Goal: Navigation & Orientation: Find specific page/section

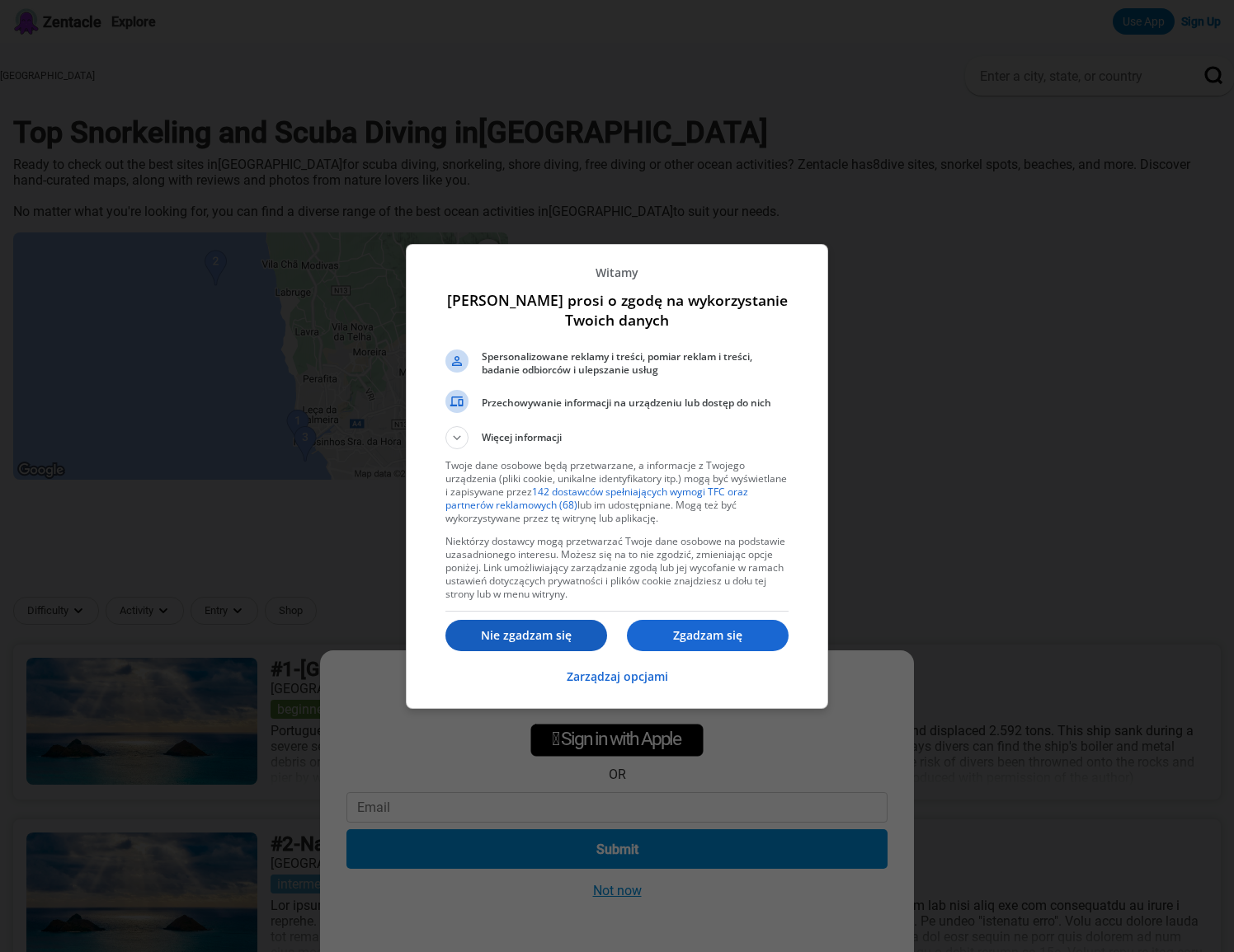
click at [537, 642] on p "Nie zgadzam się" at bounding box center [526, 635] width 162 height 17
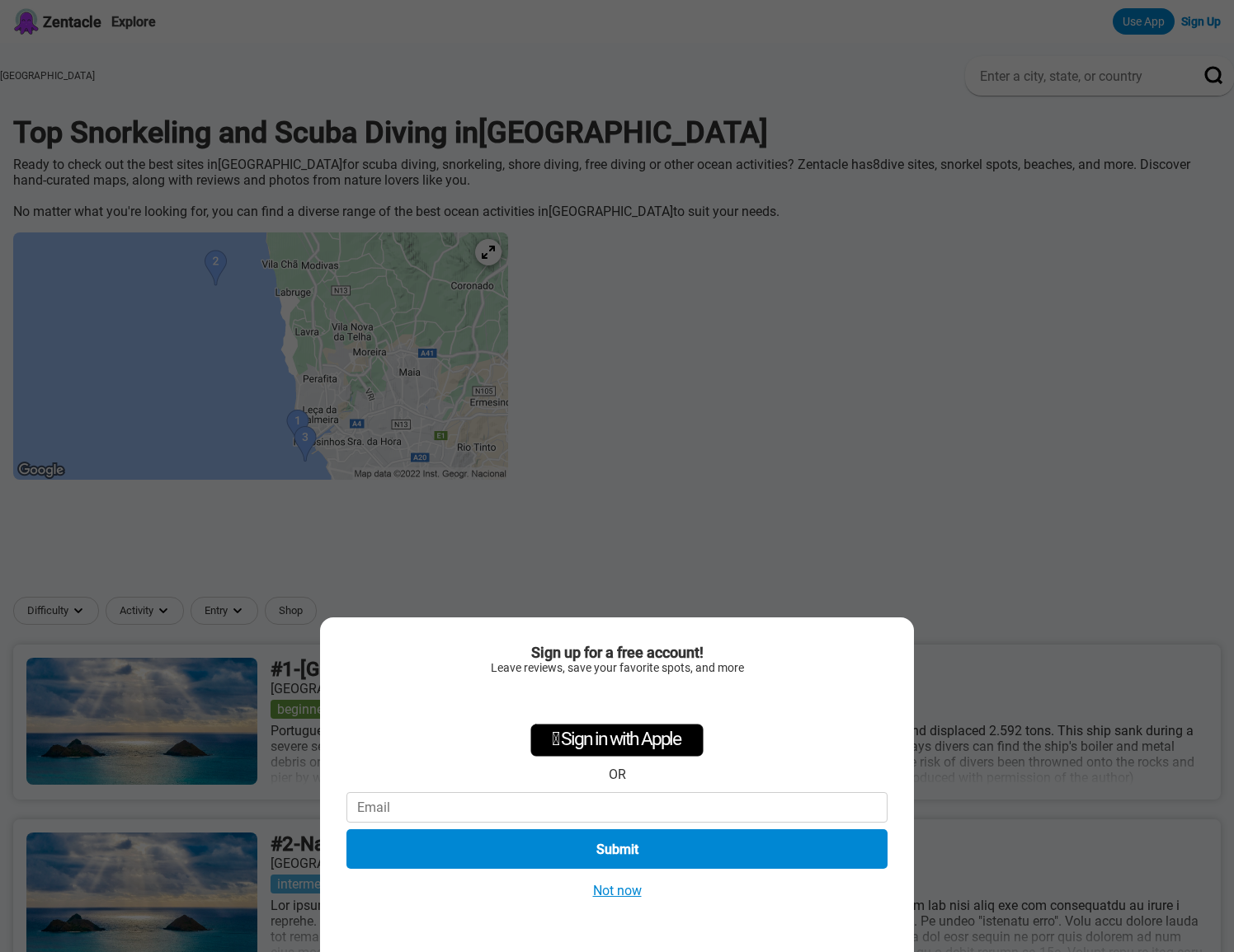
click at [612, 896] on button "Not now" at bounding box center [617, 891] width 58 height 18
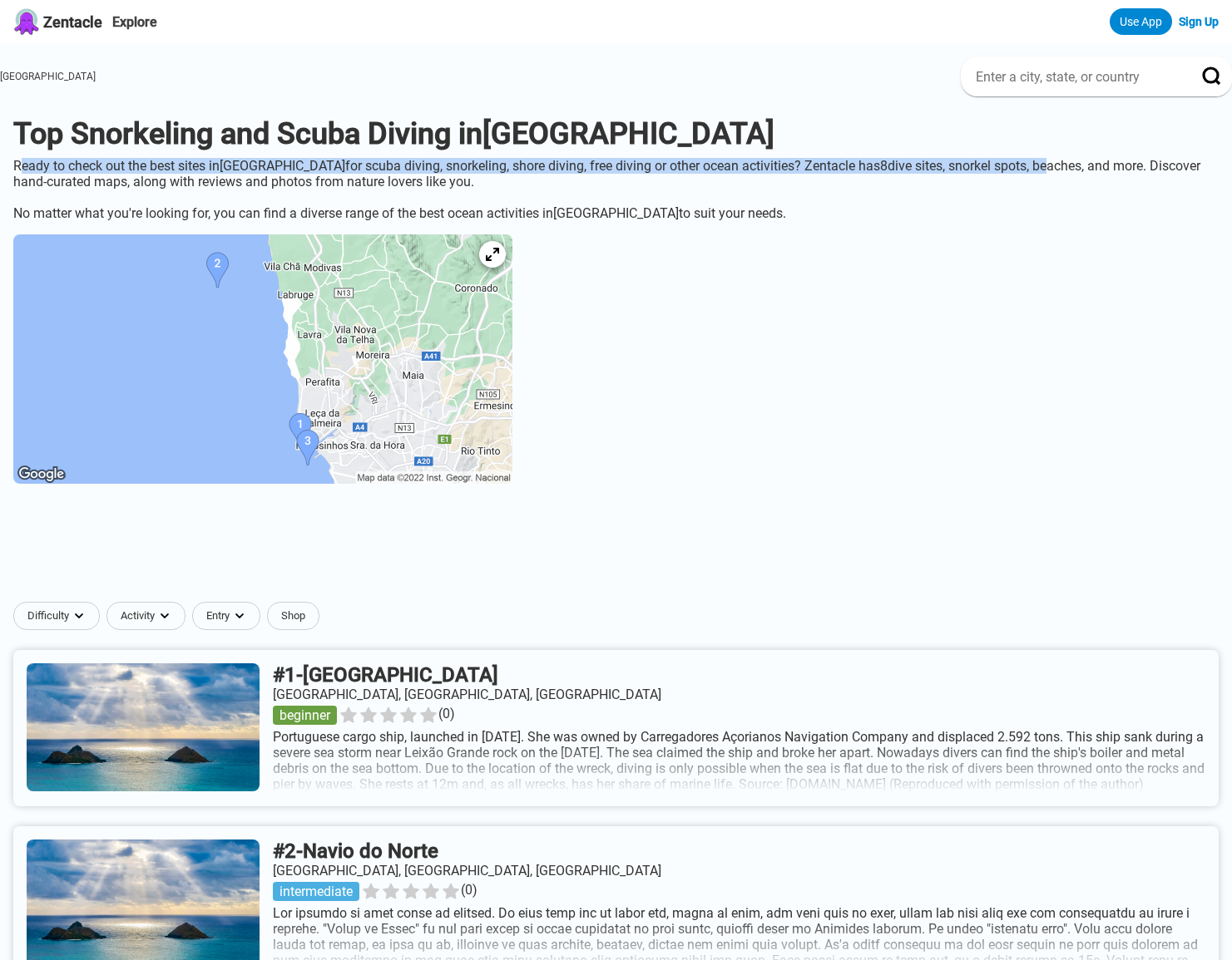
drag, startPoint x: 72, startPoint y: 172, endPoint x: 1015, endPoint y: 176, distance: 943.0
click at [1015, 176] on div "Ready to check out the best sites in Porto for scuba diving, snorkeling, shore …" at bounding box center [616, 190] width 1232 height 63
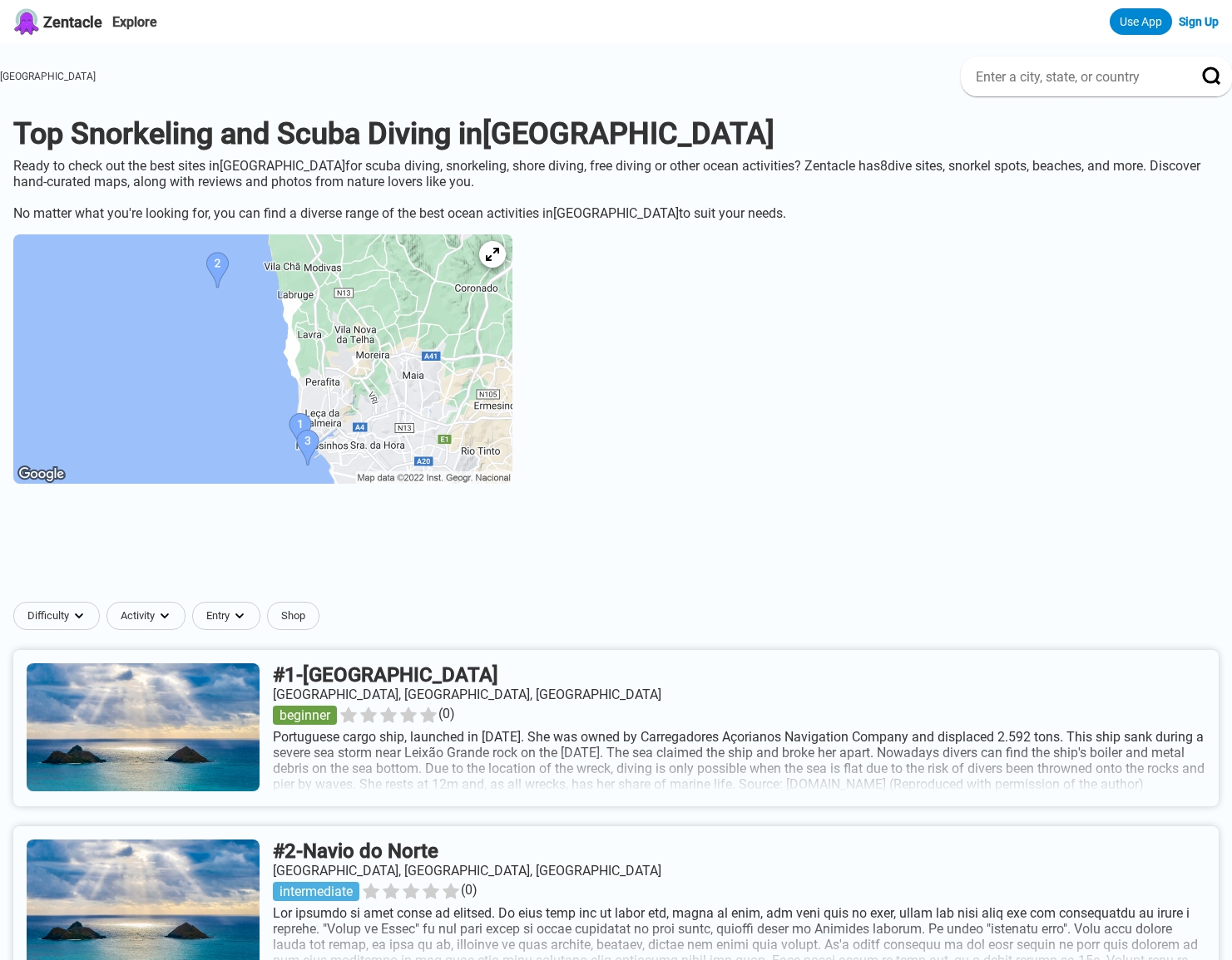
click at [197, 190] on div "Ready to check out the best sites in Porto for scuba diving, snorkeling, shore …" at bounding box center [616, 190] width 1232 height 63
click at [266, 273] on img at bounding box center [263, 359] width 499 height 249
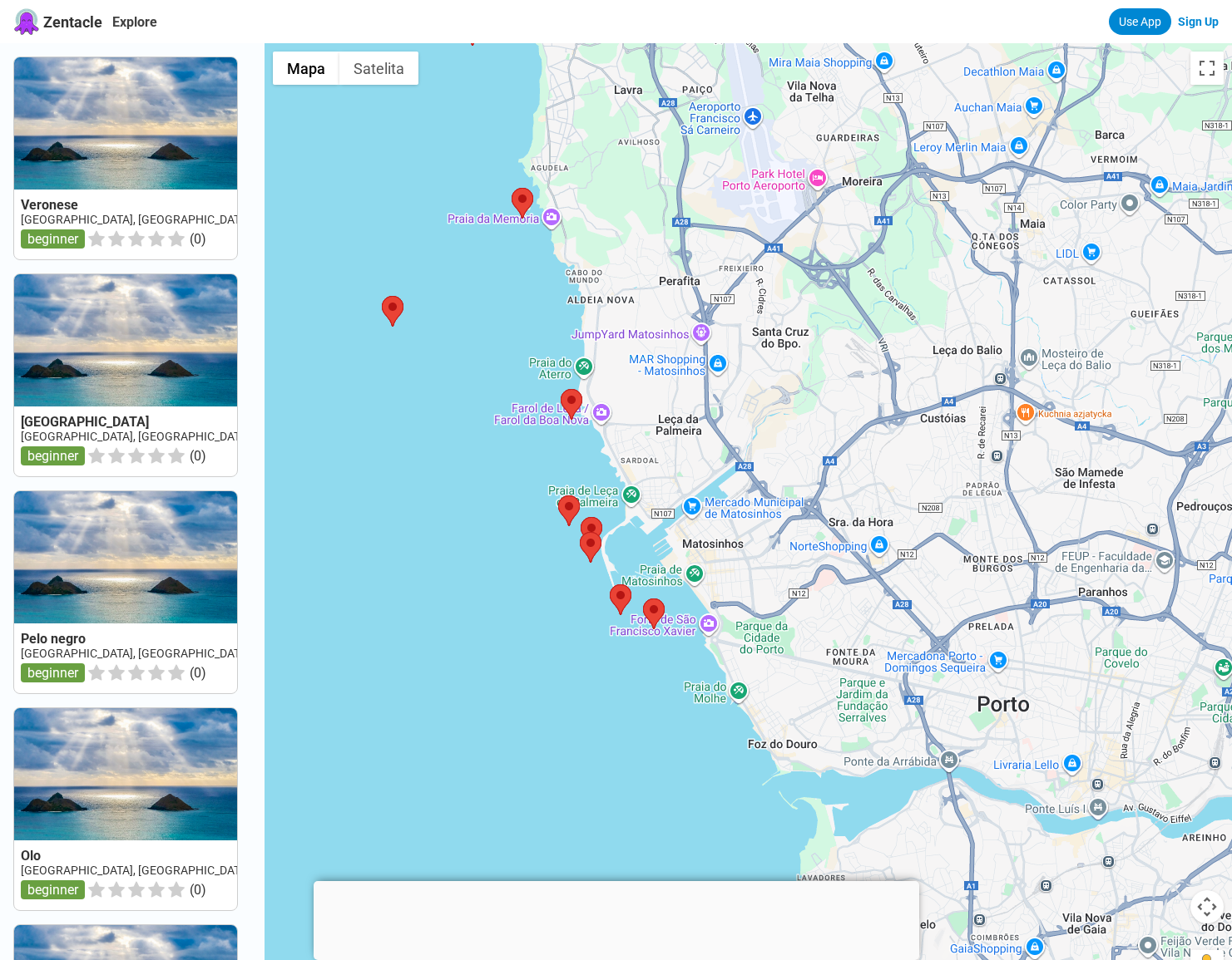
drag, startPoint x: 574, startPoint y: 536, endPoint x: 538, endPoint y: 462, distance: 82.3
click at [538, 462] on div at bounding box center [748, 523] width 968 height 960
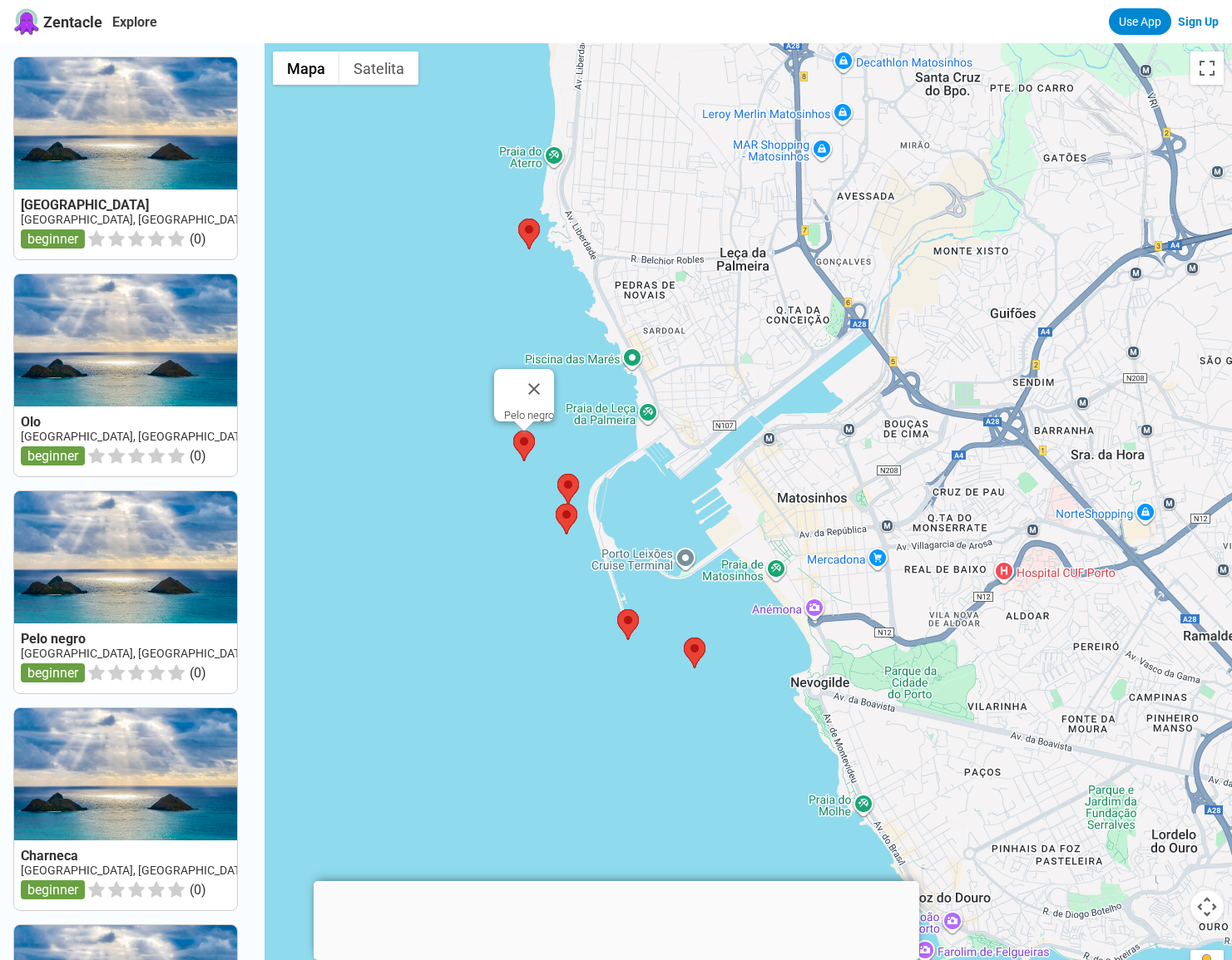
click at [514, 431] on area at bounding box center [514, 431] width 0 height 0
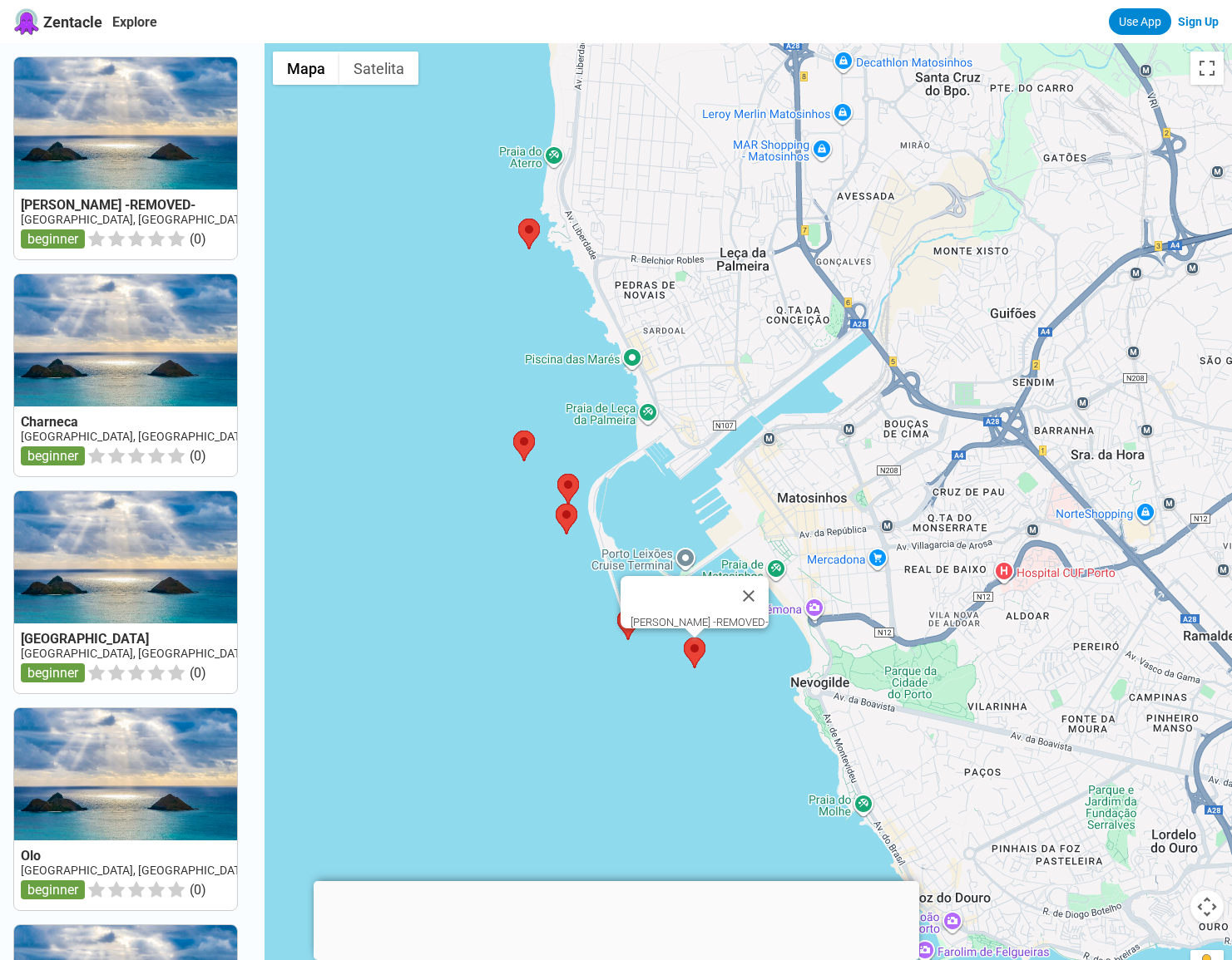
click at [684, 638] on area at bounding box center [684, 638] width 0 height 0
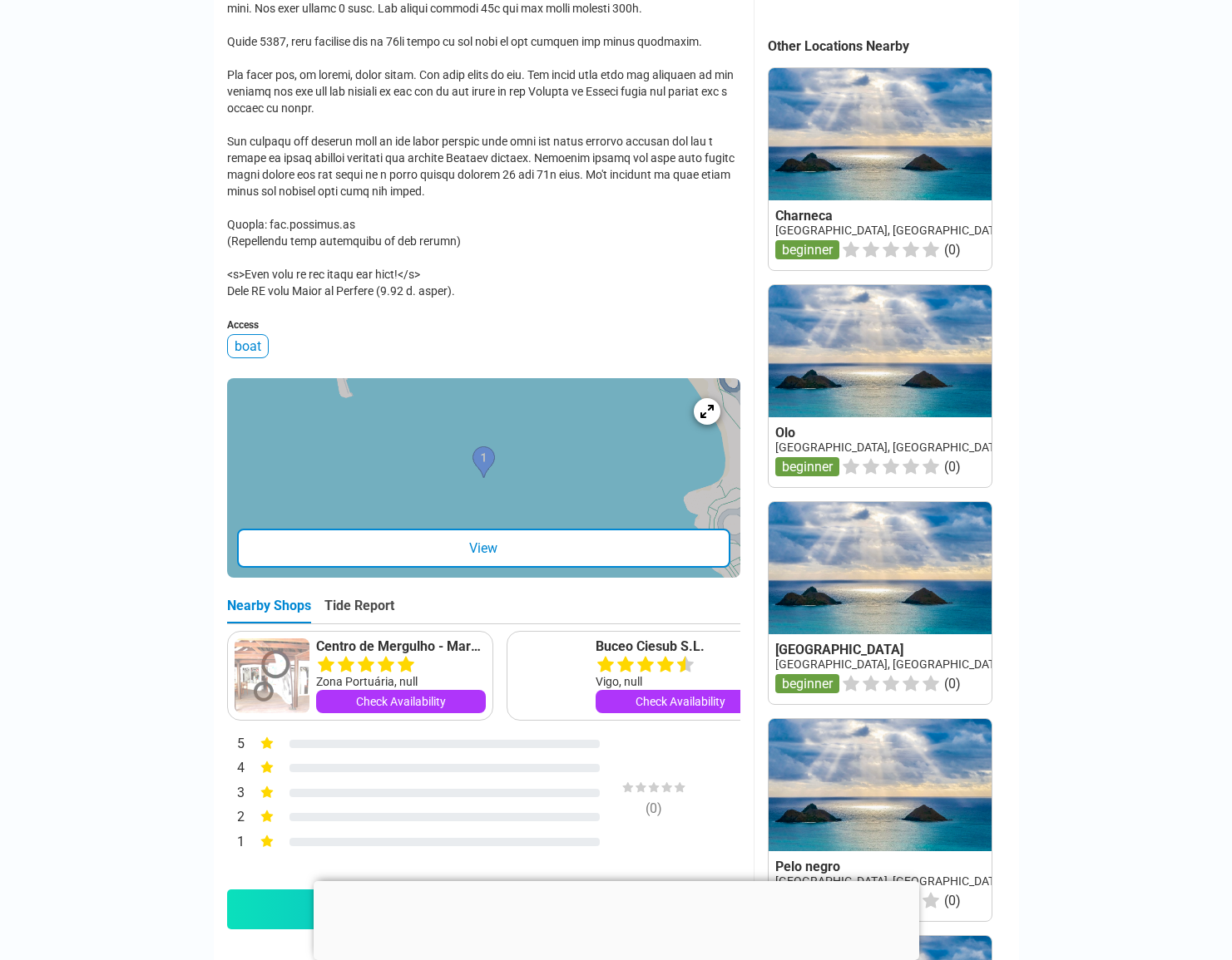
scroll to position [748, 0]
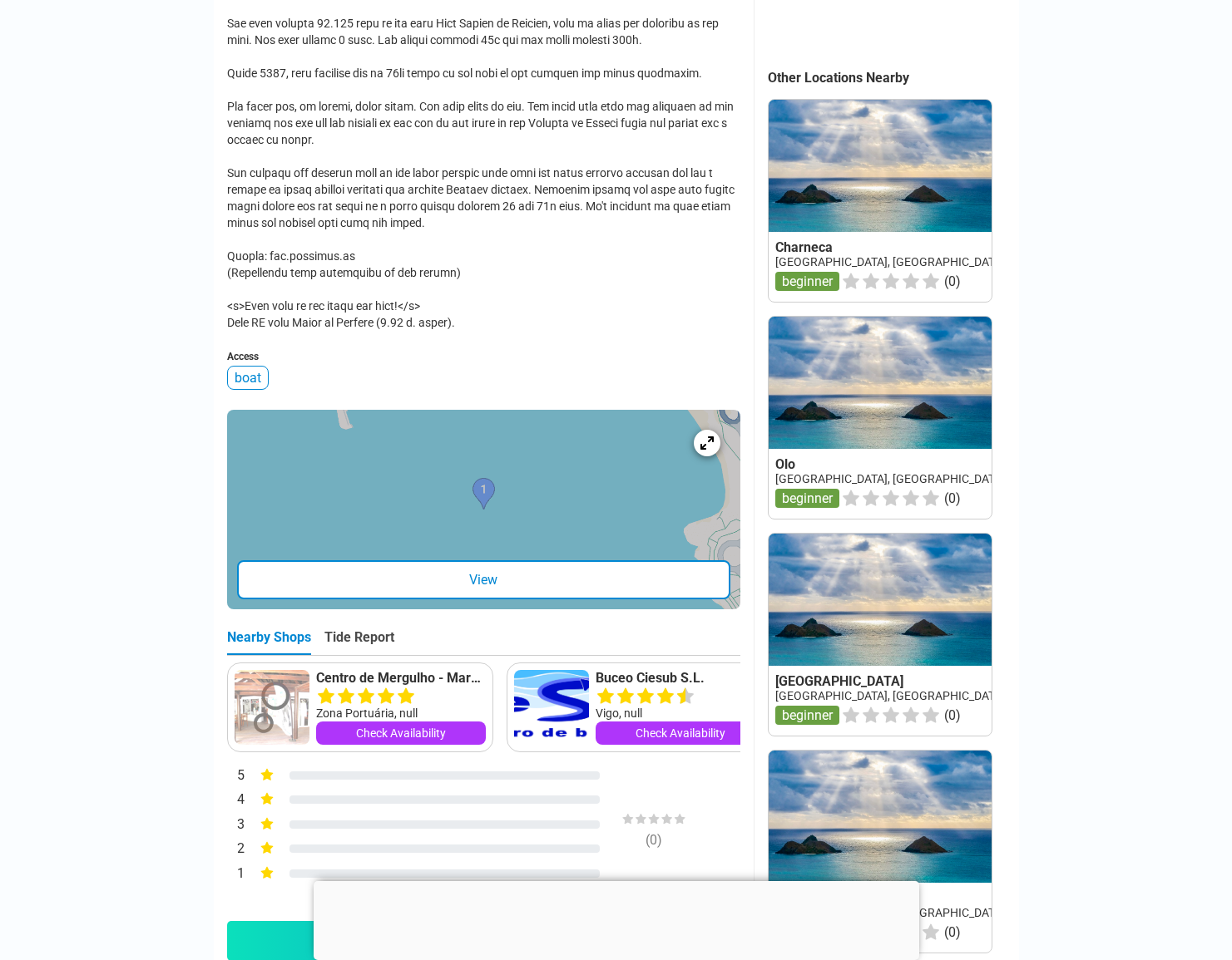
click at [482, 588] on div "View" at bounding box center [483, 580] width 493 height 39
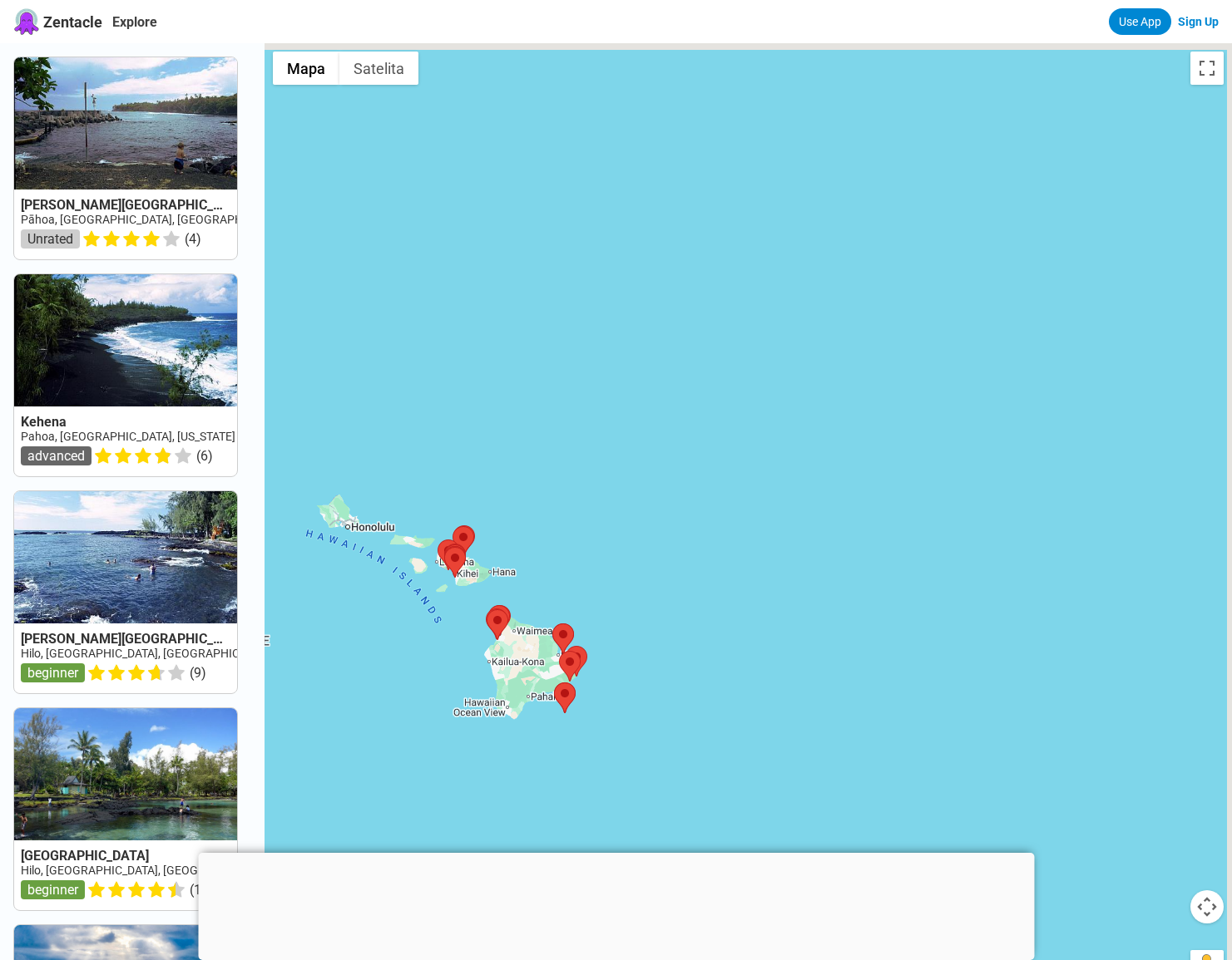
drag, startPoint x: 961, startPoint y: 415, endPoint x: 807, endPoint y: 556, distance: 208.8
click at [822, 584] on div at bounding box center [748, 523] width 968 height 960
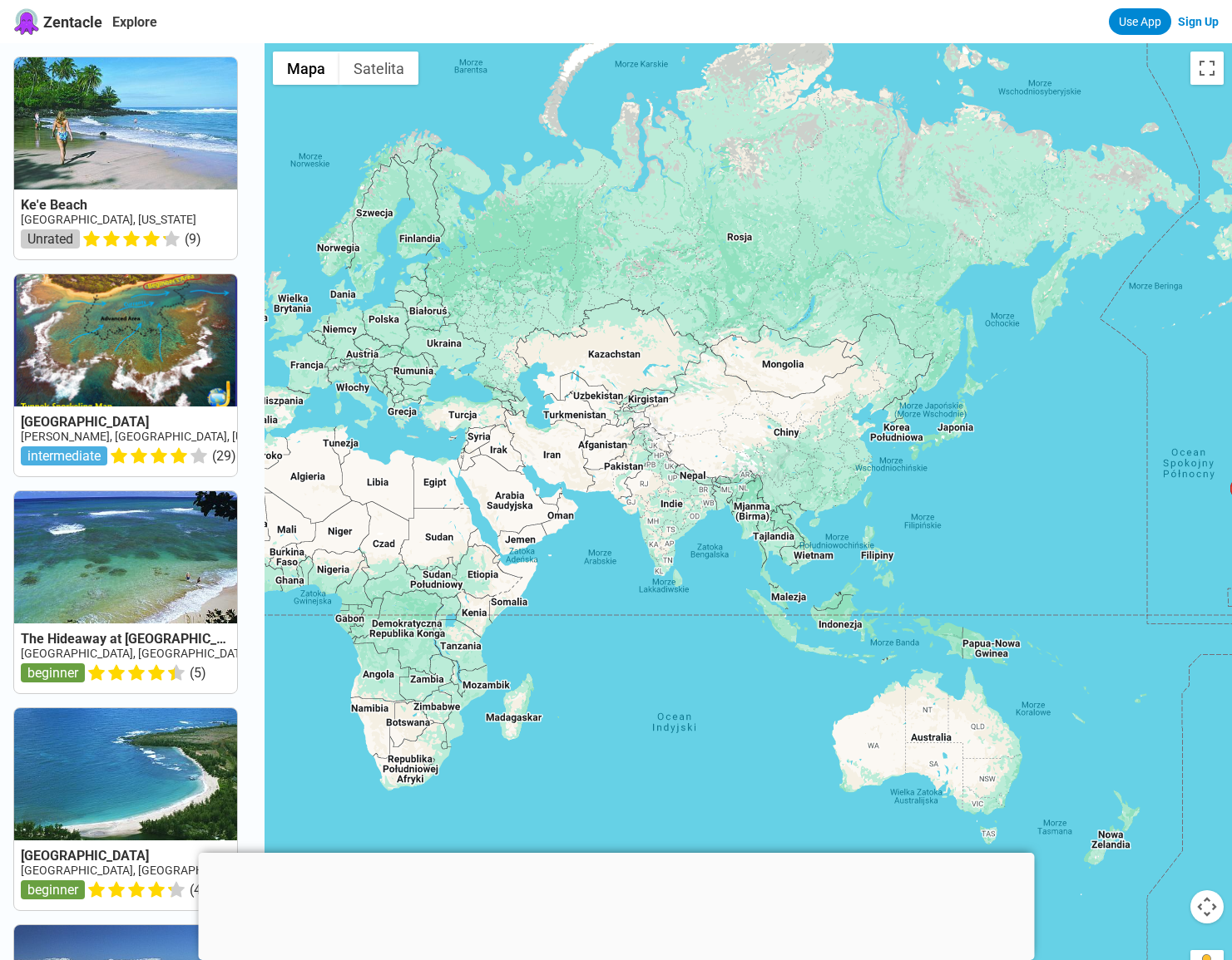
drag, startPoint x: 456, startPoint y: 583, endPoint x: 952, endPoint y: 546, distance: 497.4
click at [952, 546] on div at bounding box center [748, 523] width 968 height 960
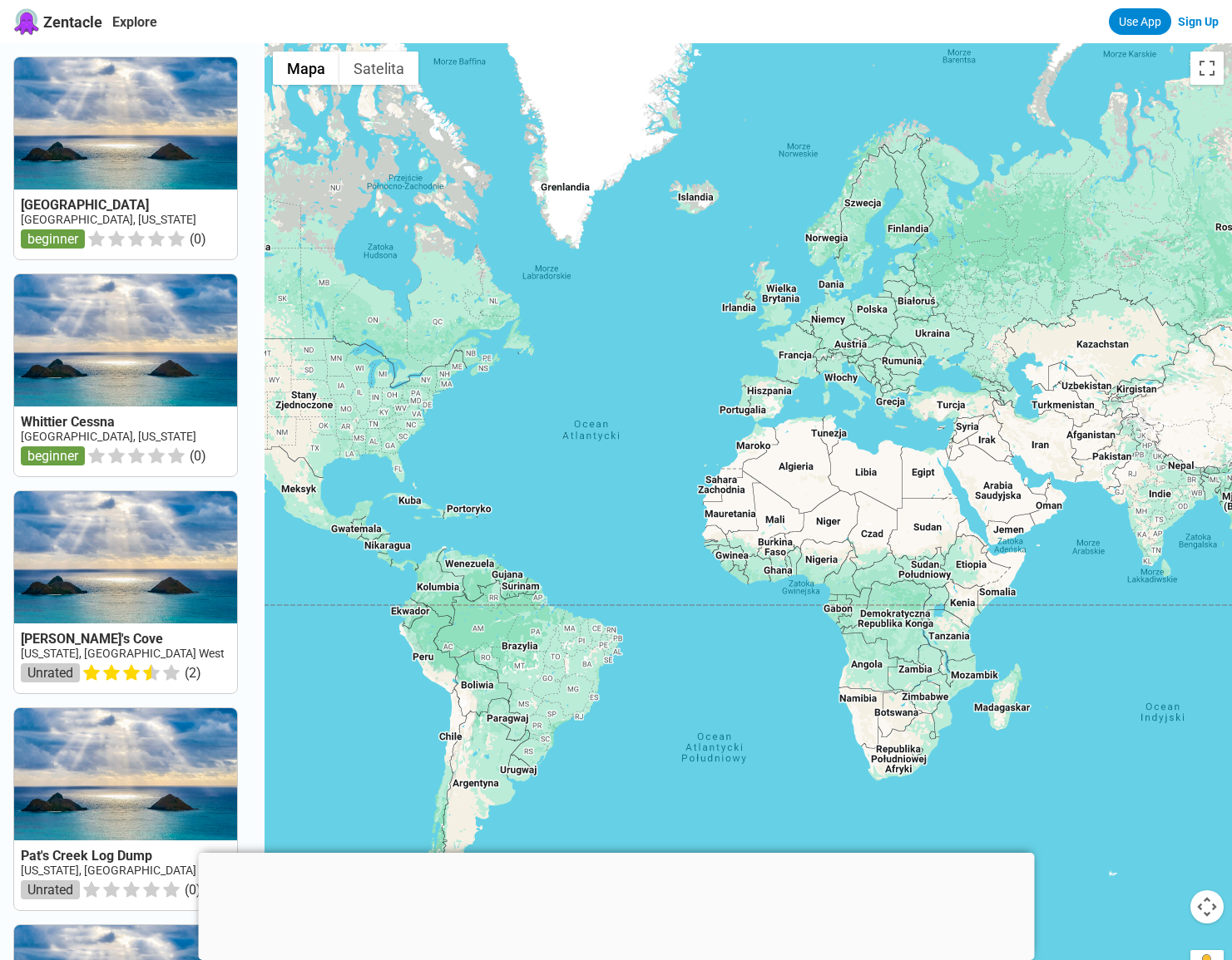
drag, startPoint x: 447, startPoint y: 593, endPoint x: 942, endPoint y: 583, distance: 495.1
click at [942, 583] on div at bounding box center [748, 523] width 968 height 960
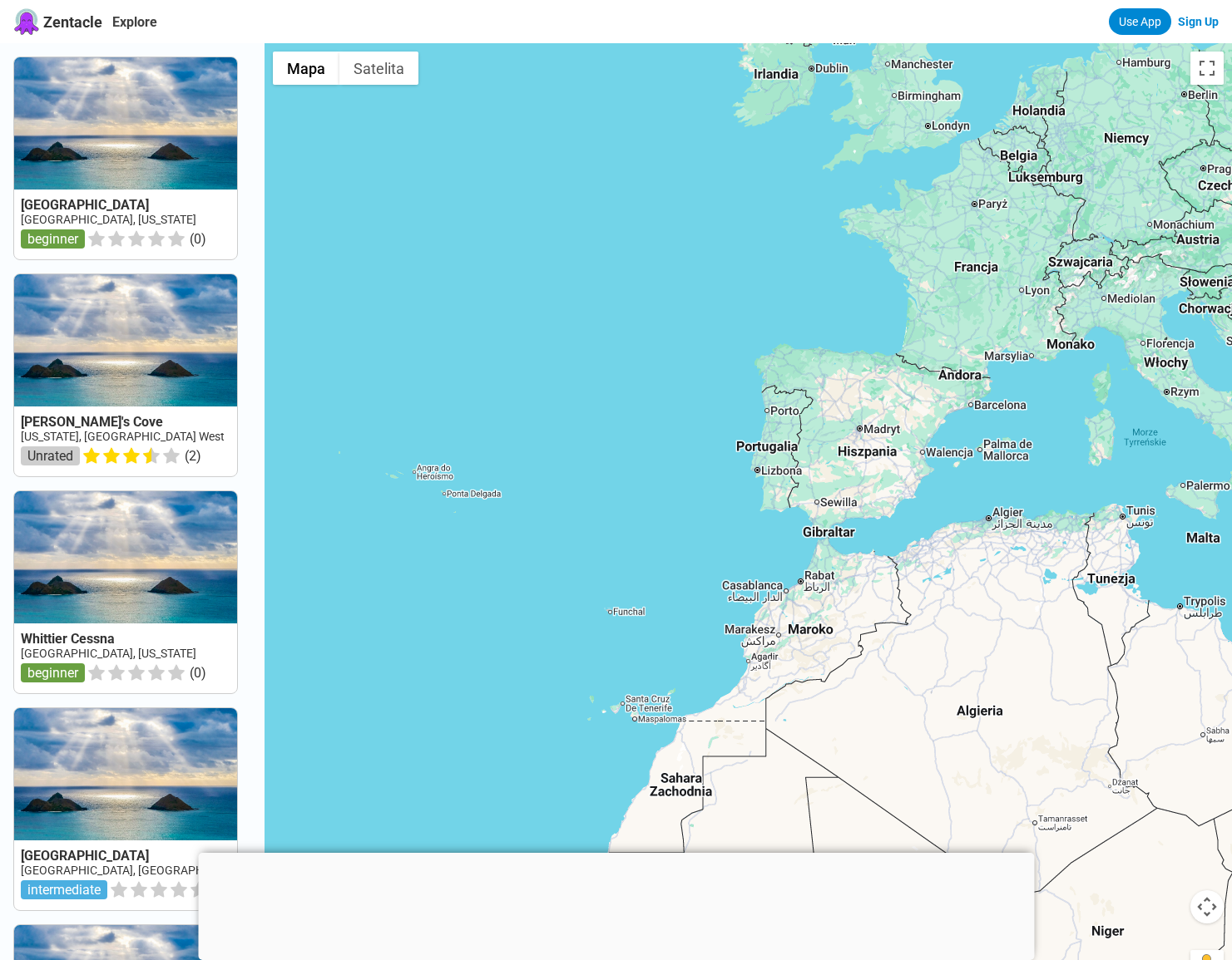
drag, startPoint x: 812, startPoint y: 378, endPoint x: 780, endPoint y: 483, distance: 109.8
click at [780, 482] on div at bounding box center [748, 523] width 968 height 960
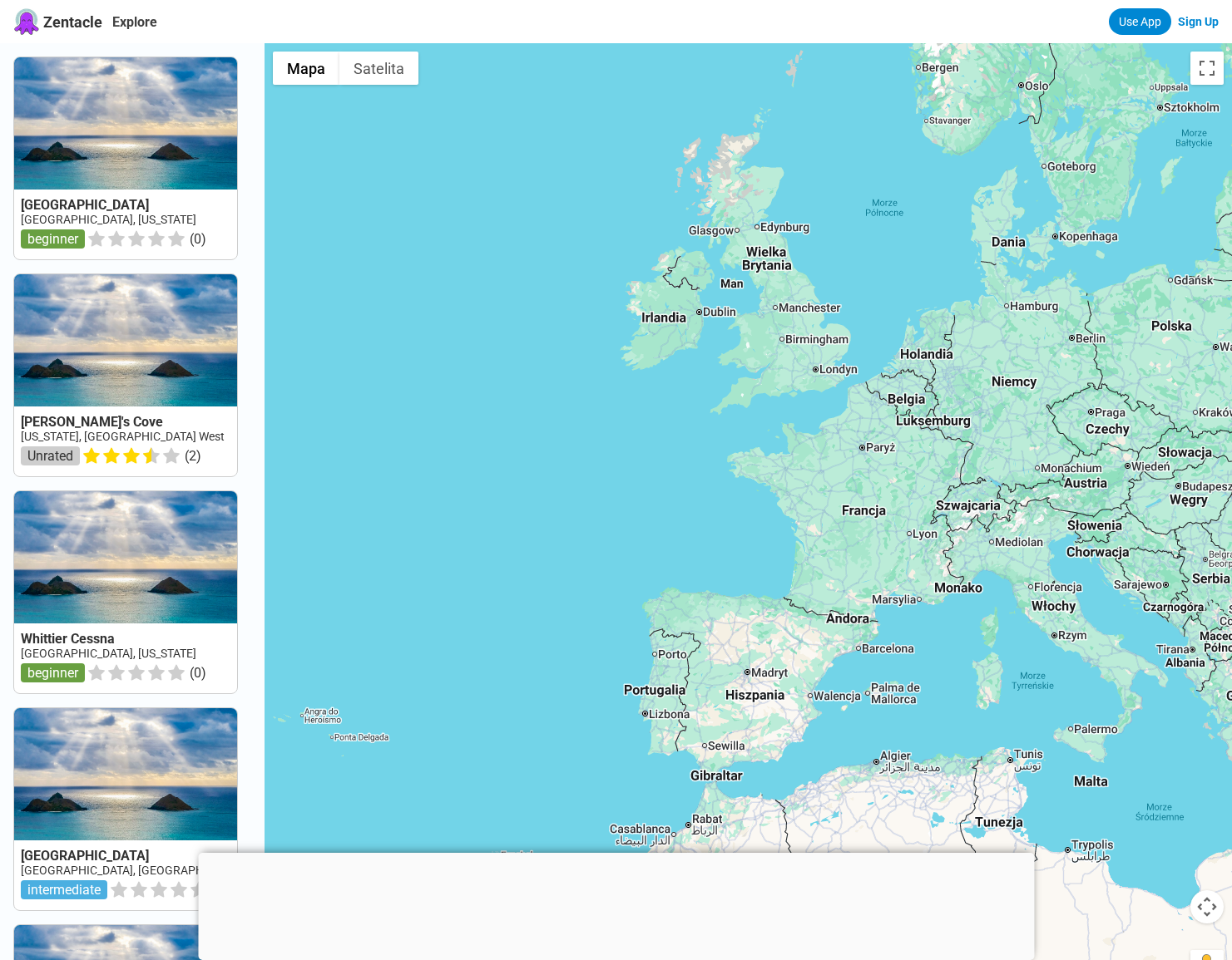
drag, startPoint x: 815, startPoint y: 407, endPoint x: 741, endPoint y: 520, distance: 135.1
click at [742, 520] on div at bounding box center [748, 523] width 968 height 960
click at [741, 520] on div at bounding box center [748, 523] width 968 height 960
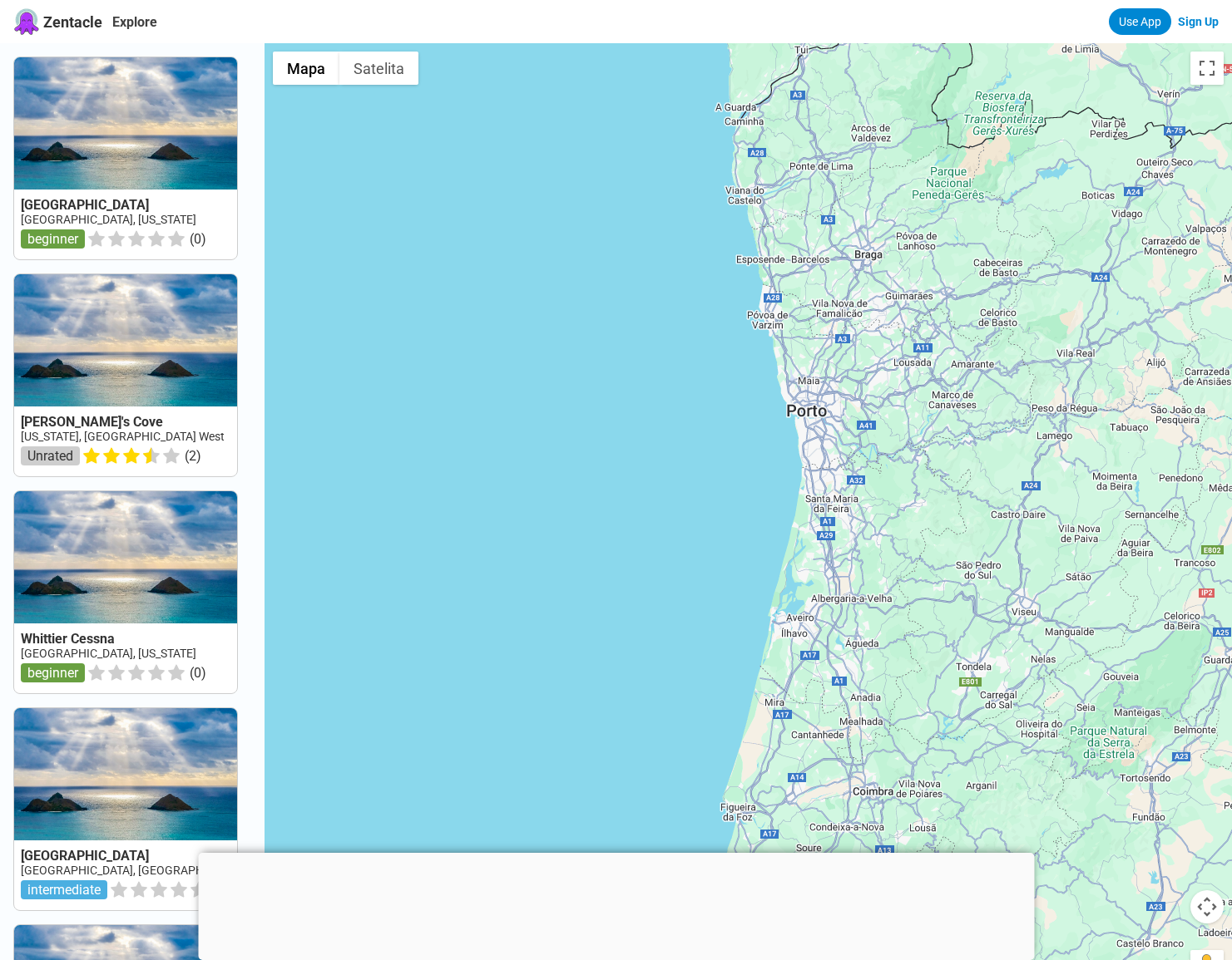
drag, startPoint x: 735, startPoint y: 432, endPoint x: 749, endPoint y: 425, distance: 15.7
click at [749, 425] on div at bounding box center [748, 523] width 968 height 960
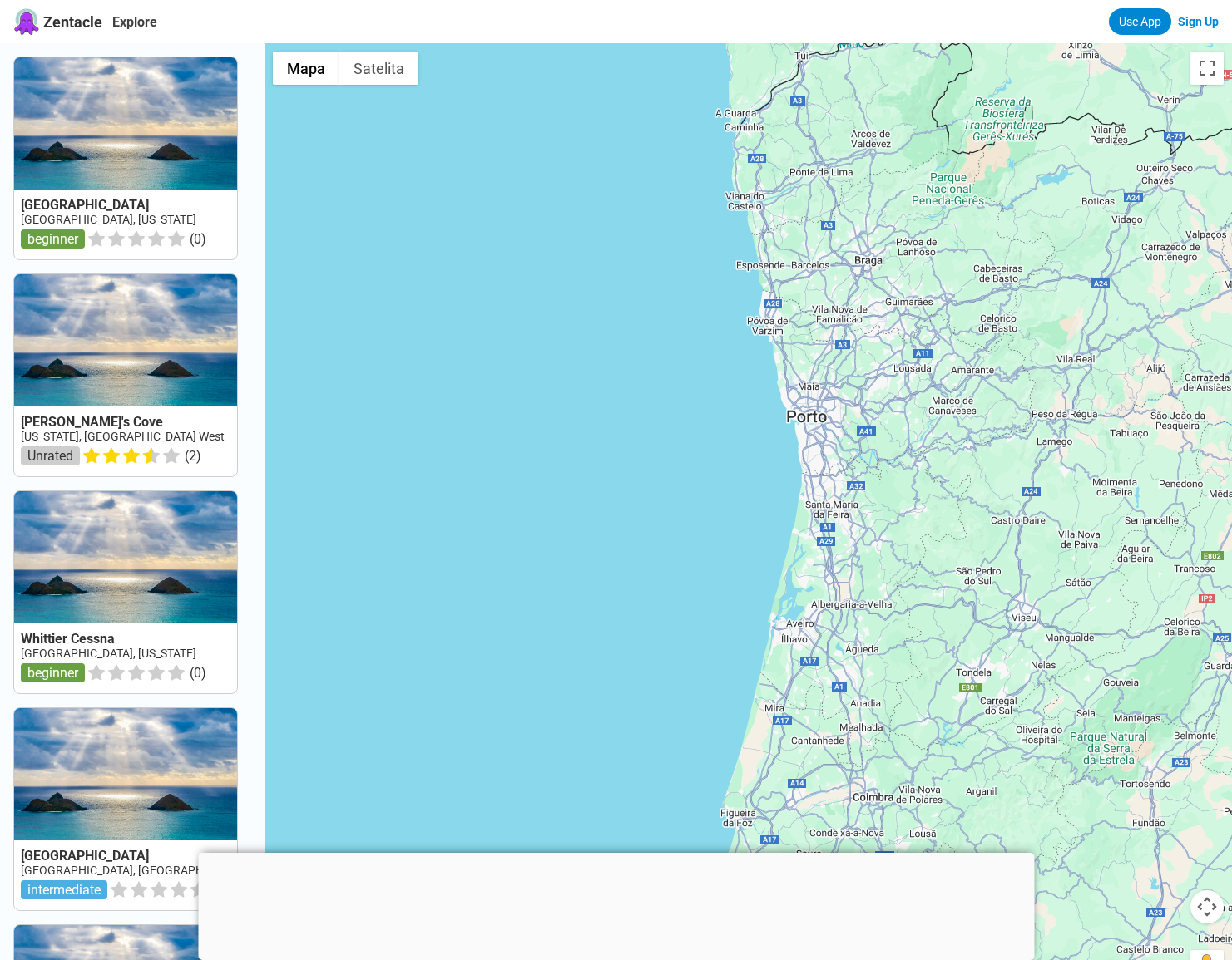
click at [727, 427] on div at bounding box center [748, 523] width 968 height 960
click at [617, 853] on div at bounding box center [615, 853] width 836 height 0
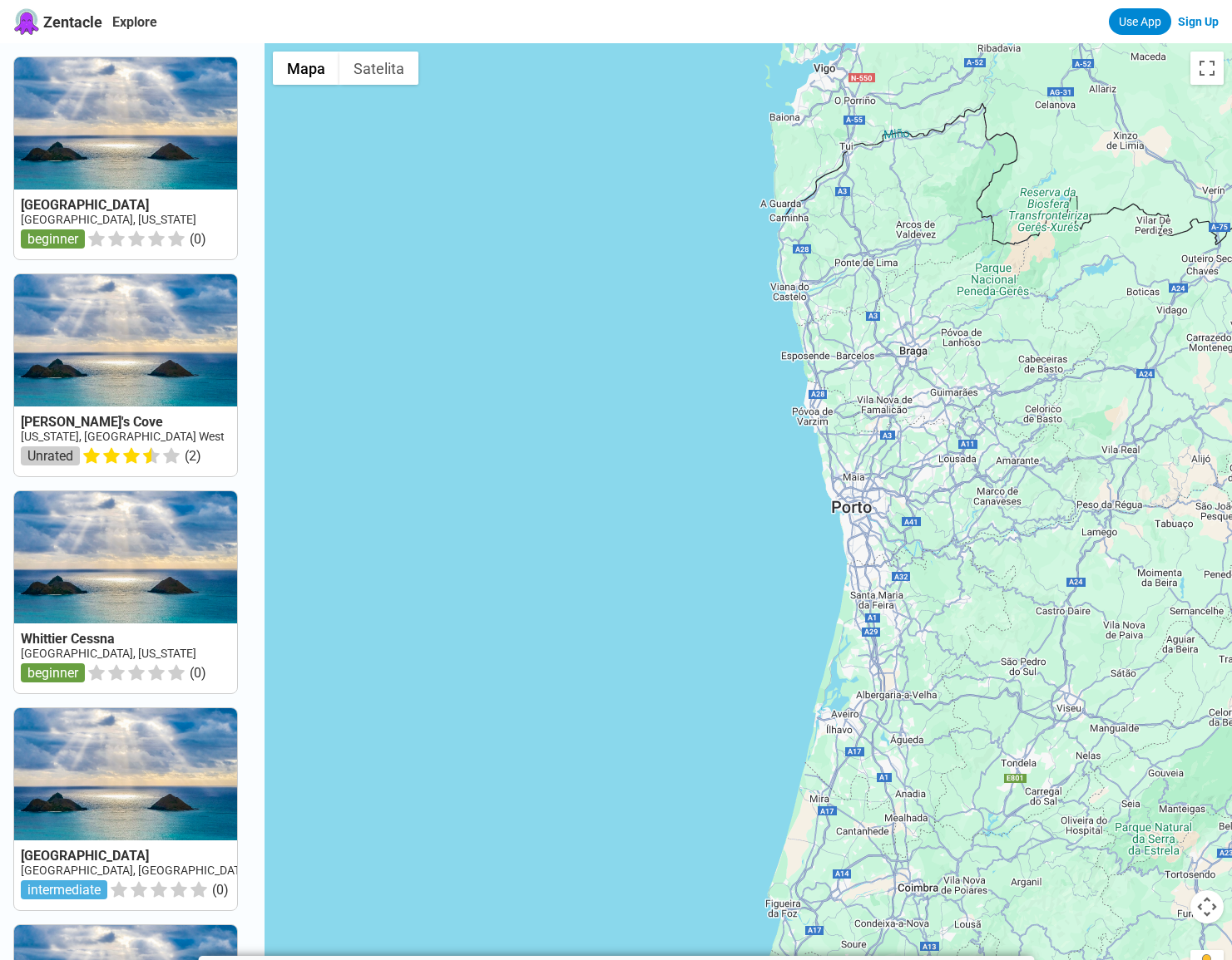
drag, startPoint x: 622, startPoint y: 372, endPoint x: 570, endPoint y: 382, distance: 53.0
click at [570, 382] on div at bounding box center [748, 523] width 968 height 960
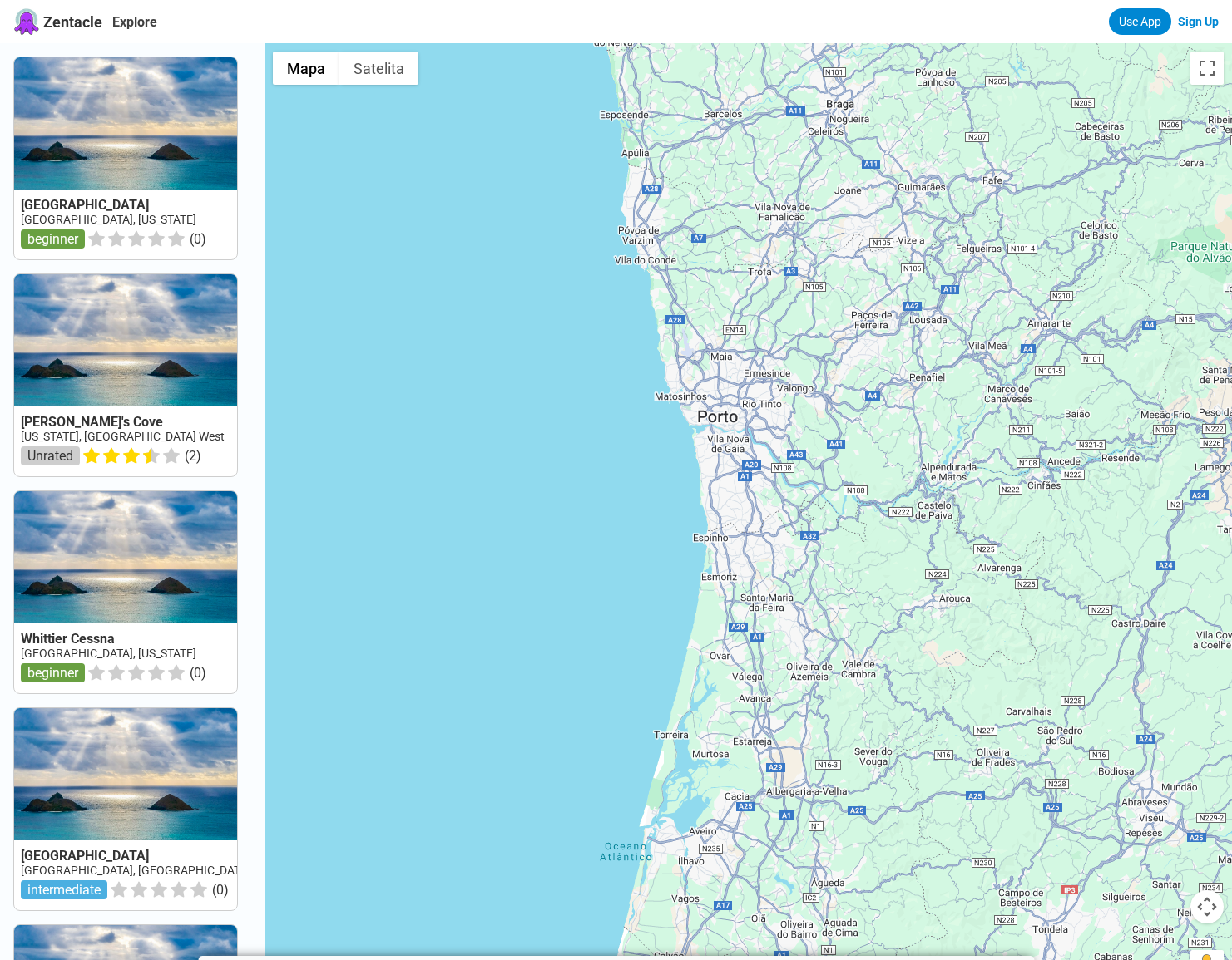
drag, startPoint x: 760, startPoint y: 415, endPoint x: 681, endPoint y: 430, distance: 80.4
click at [685, 423] on div at bounding box center [748, 523] width 968 height 960
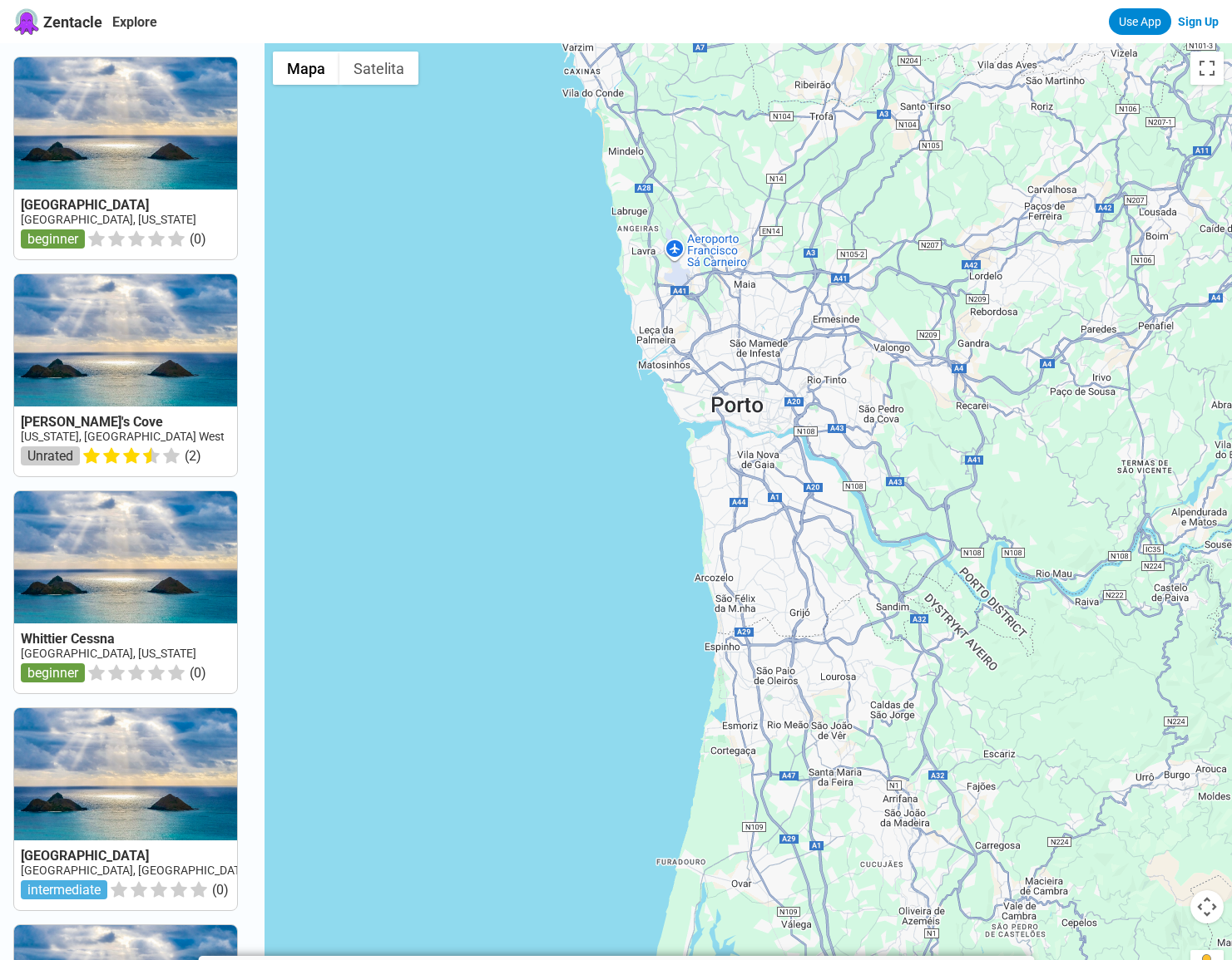
drag, startPoint x: 476, startPoint y: 211, endPoint x: 515, endPoint y: 338, distance: 132.9
click at [515, 338] on div at bounding box center [748, 523] width 968 height 960
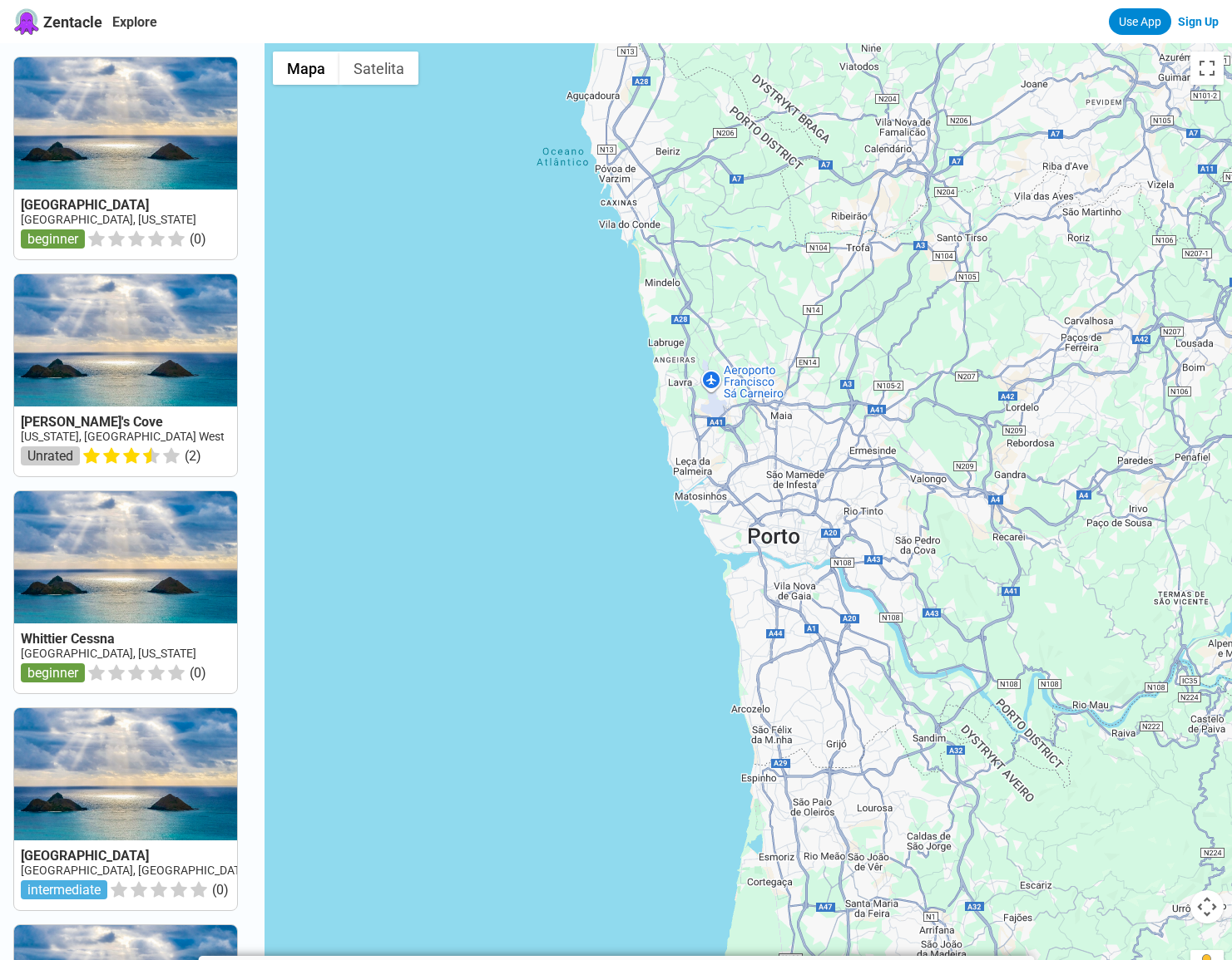
click at [467, 462] on div at bounding box center [748, 523] width 968 height 960
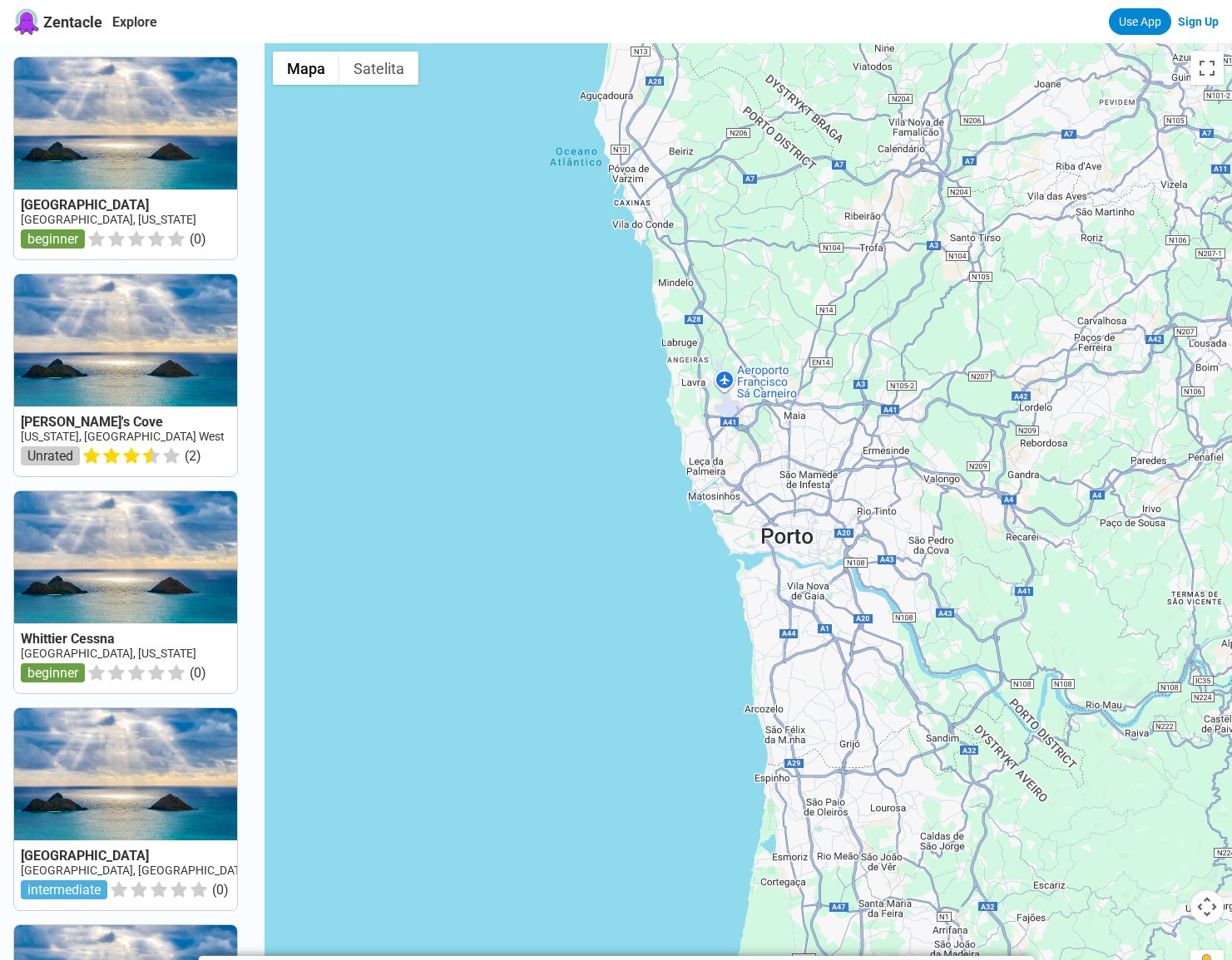
drag, startPoint x: 489, startPoint y: 462, endPoint x: 525, endPoint y: 466, distance: 36.2
click at [523, 464] on div at bounding box center [748, 523] width 968 height 960
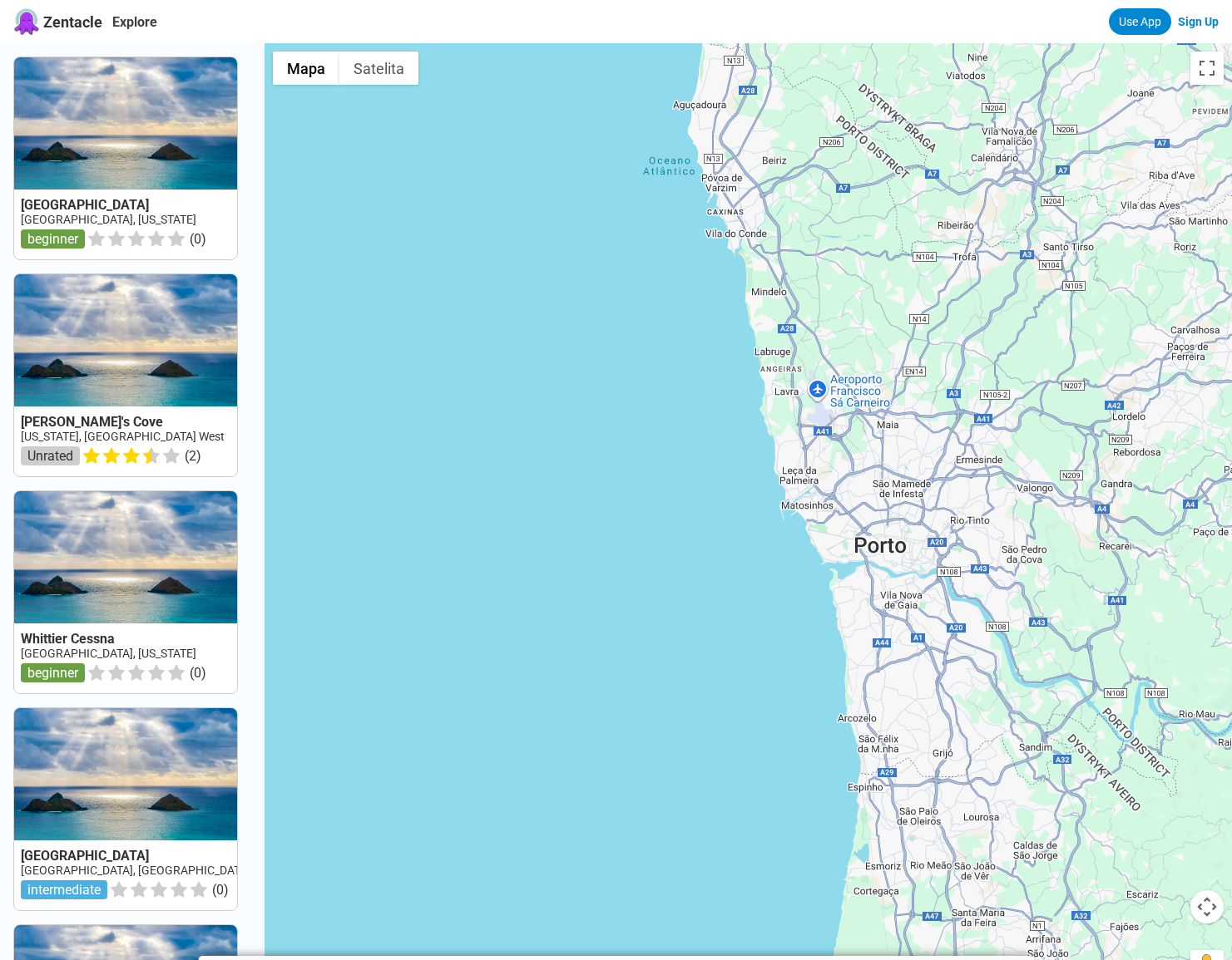
click at [526, 466] on div at bounding box center [748, 523] width 968 height 960
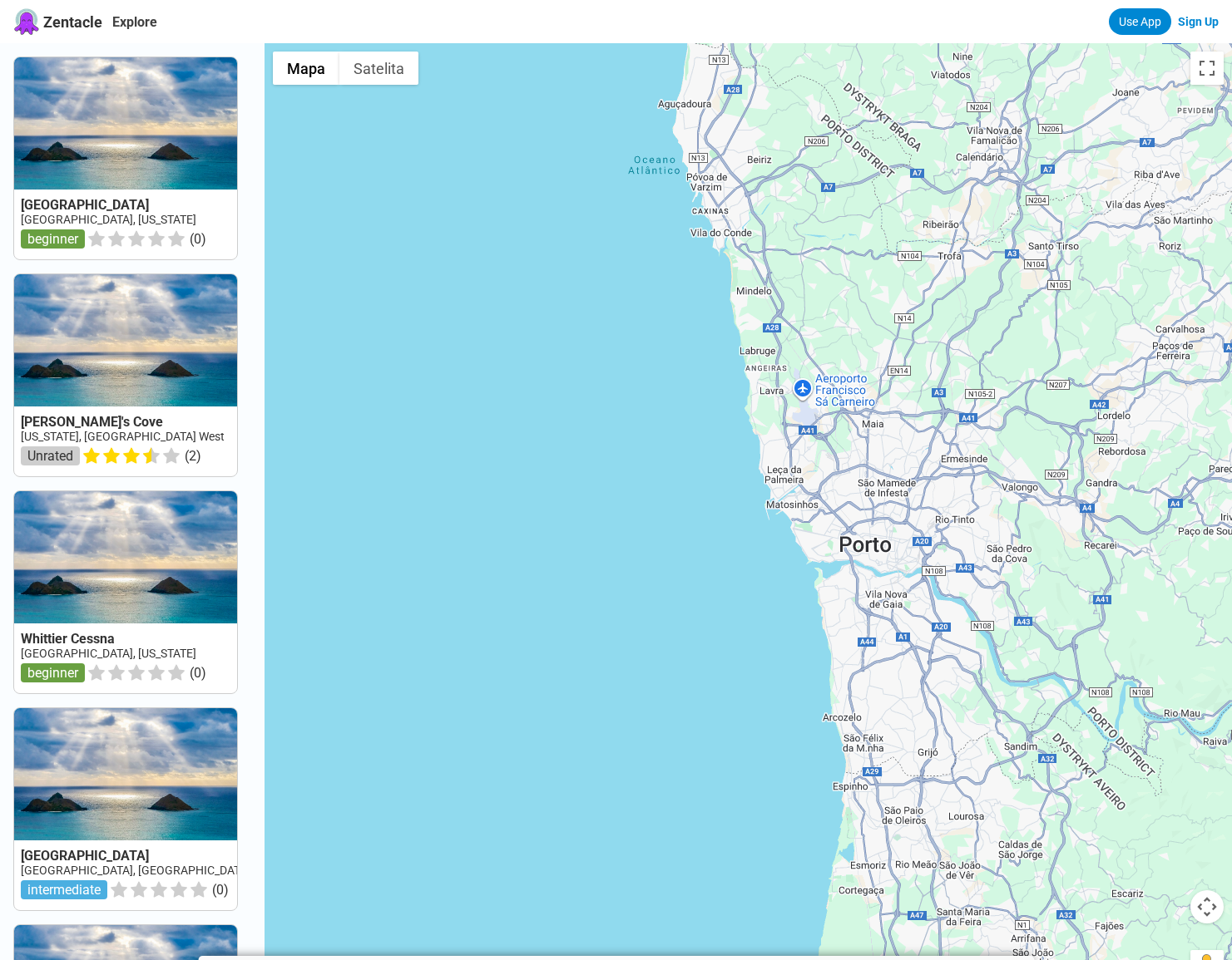
drag, startPoint x: 526, startPoint y: 466, endPoint x: 479, endPoint y: 459, distance: 47.5
click at [484, 466] on div at bounding box center [748, 523] width 968 height 960
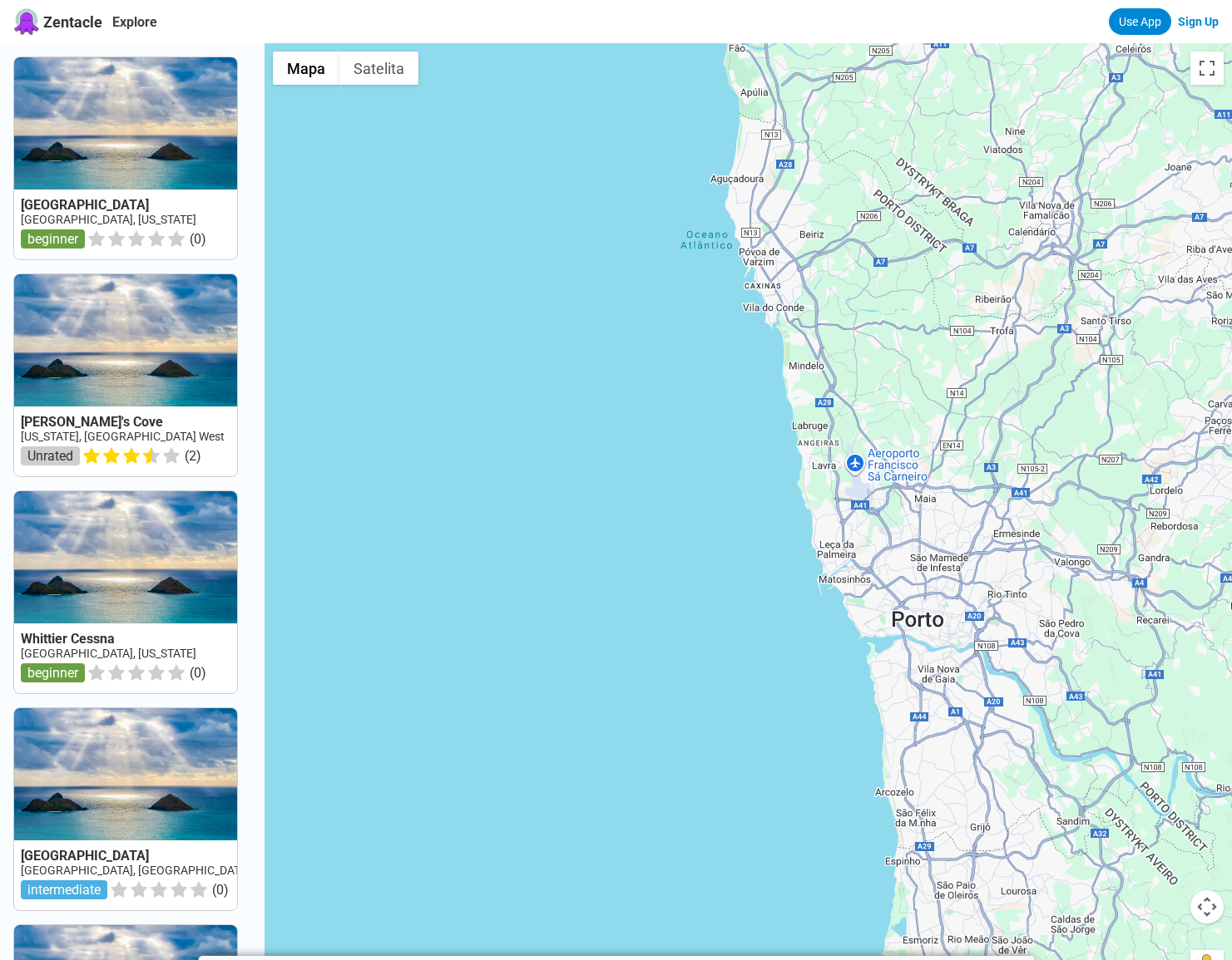
drag, startPoint x: 580, startPoint y: 294, endPoint x: 551, endPoint y: 338, distance: 52.7
click at [551, 338] on div at bounding box center [748, 523] width 968 height 960
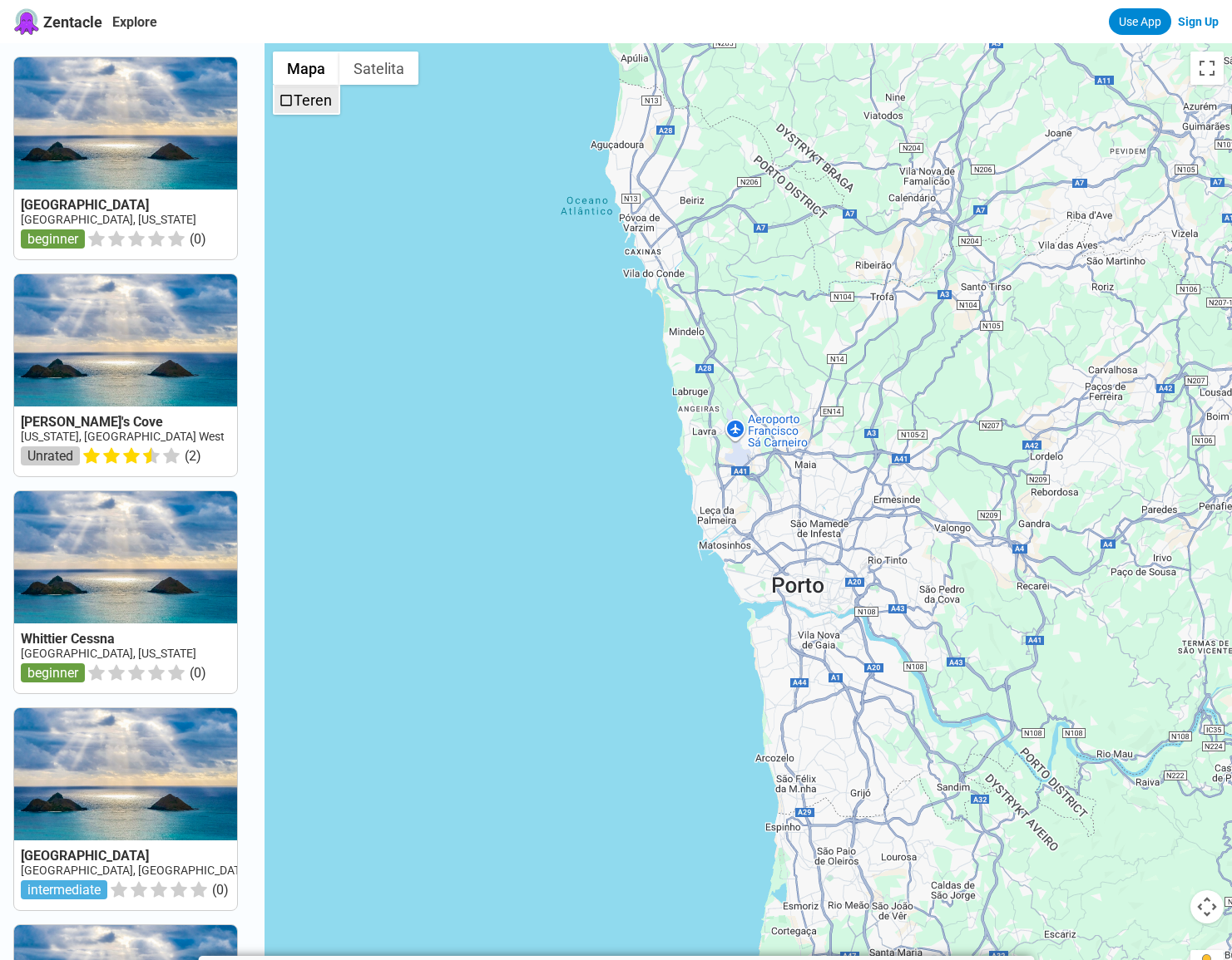
click at [294, 104] on span "Teren" at bounding box center [286, 101] width 15 height 15
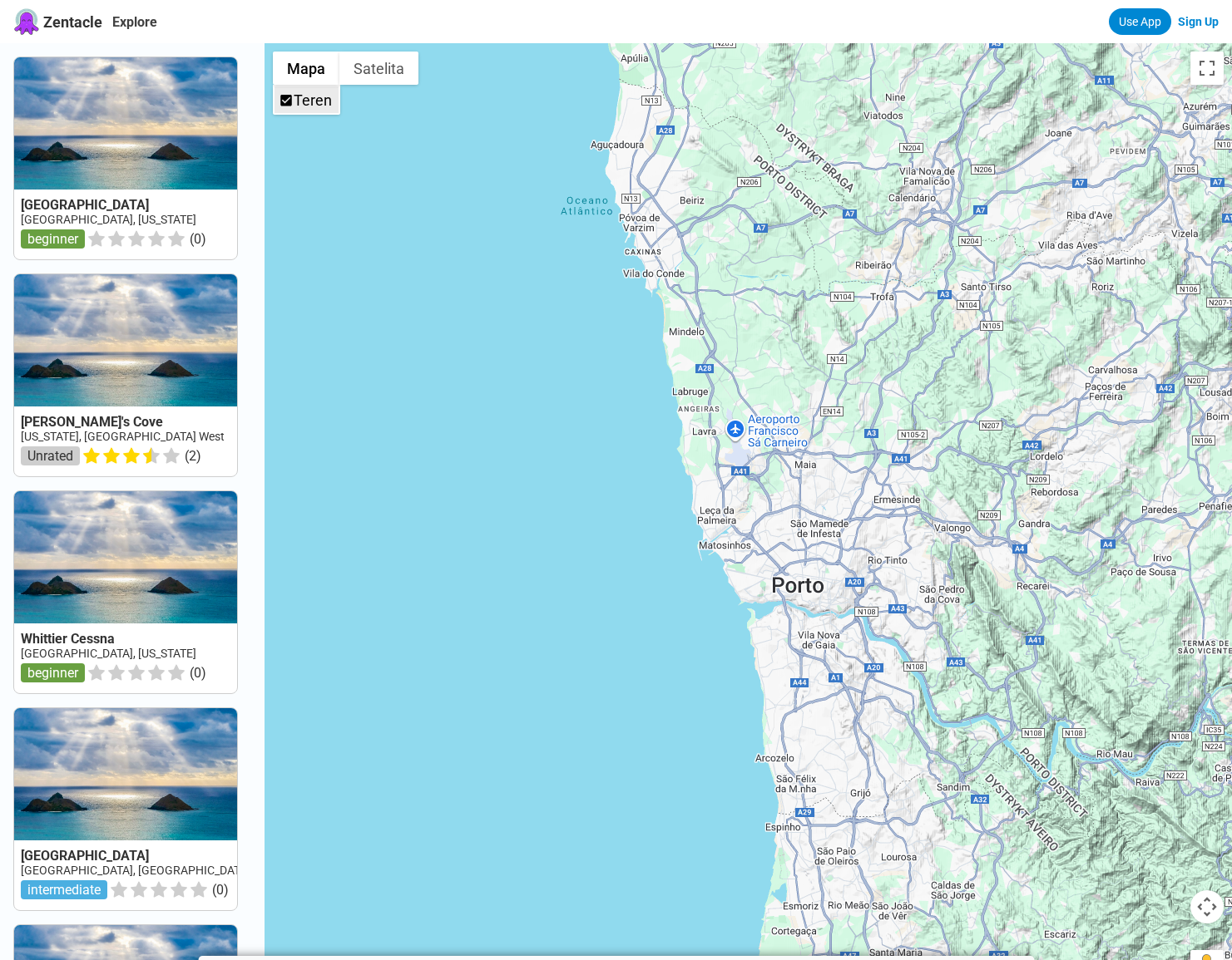
click at [312, 102] on label "Teren" at bounding box center [312, 101] width 38 height 18
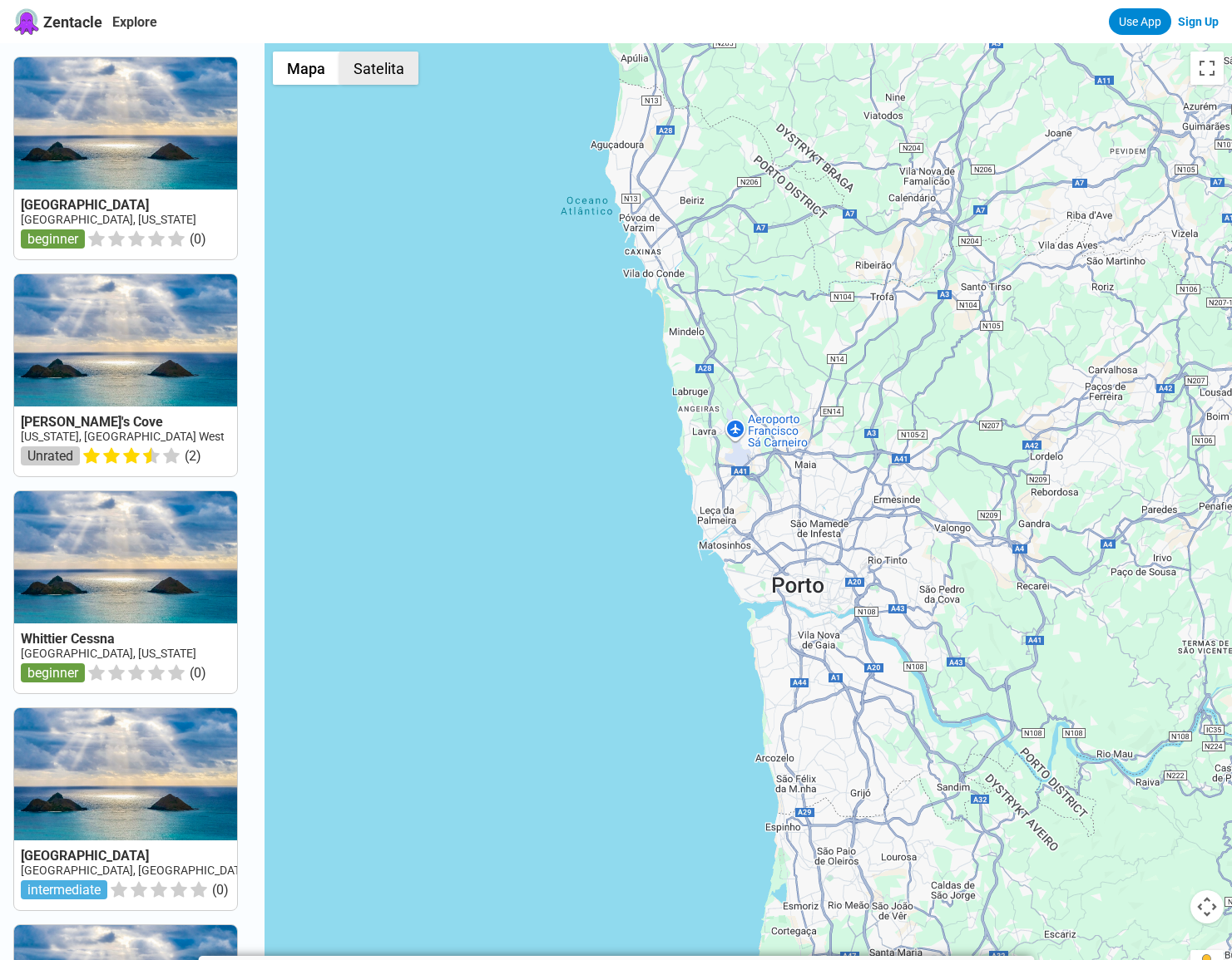
click at [385, 65] on button "Satelita" at bounding box center [378, 68] width 79 height 33
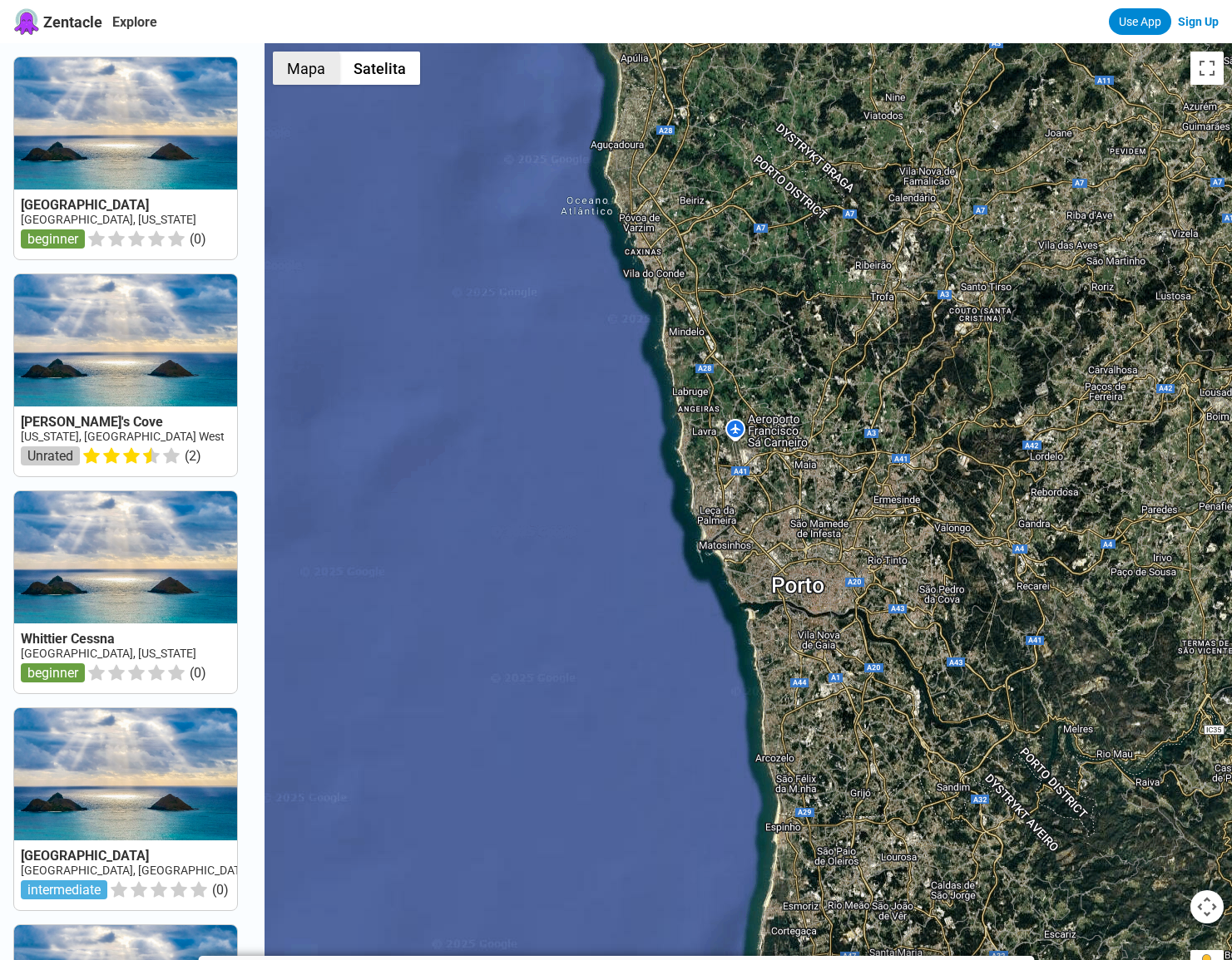
click at [322, 71] on button "Mapa" at bounding box center [306, 68] width 67 height 33
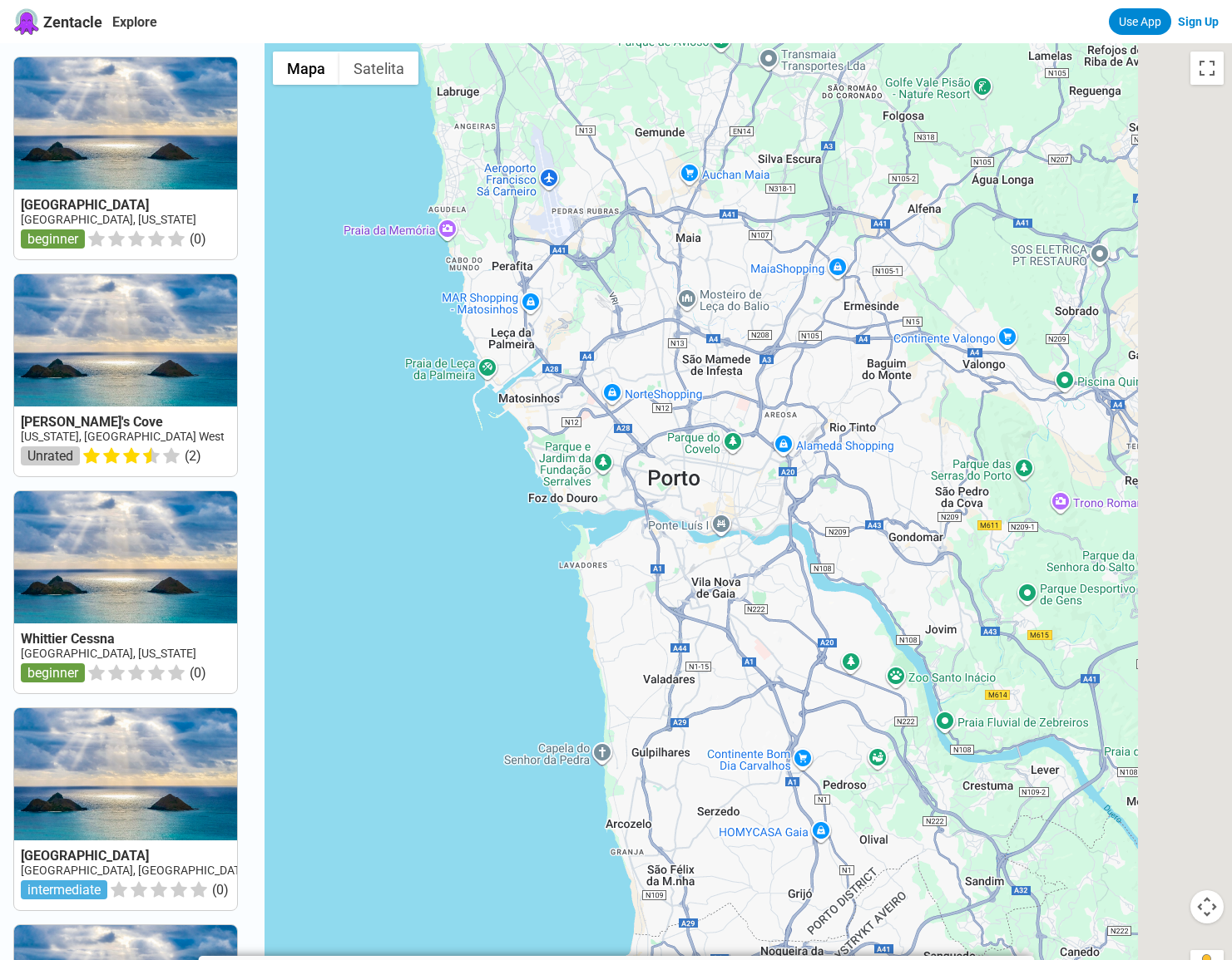
drag, startPoint x: 822, startPoint y: 592, endPoint x: 539, endPoint y: 375, distance: 356.6
click at [539, 375] on div at bounding box center [748, 523] width 968 height 960
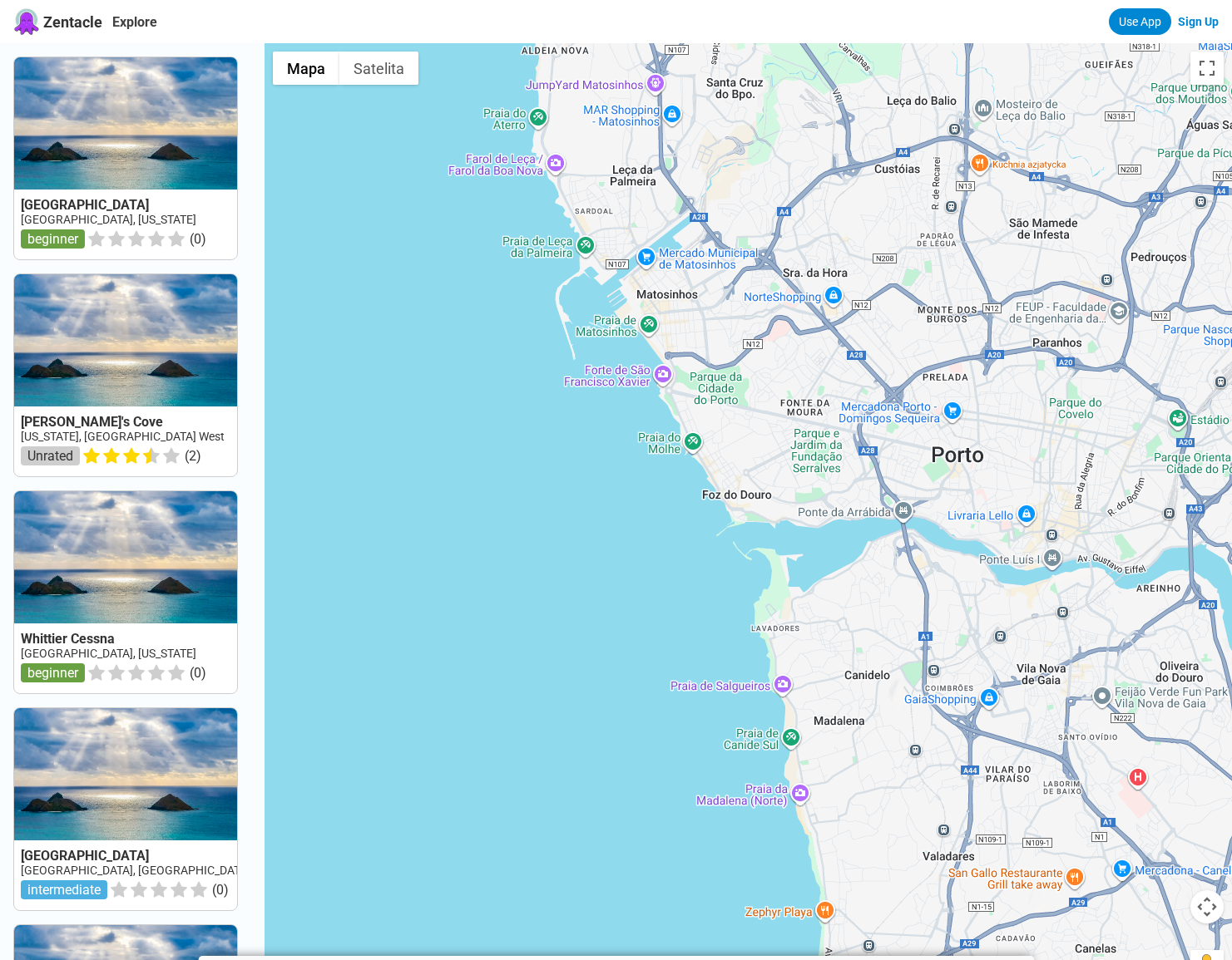
drag, startPoint x: 463, startPoint y: 464, endPoint x: 634, endPoint y: 527, distance: 182.2
click at [634, 527] on div at bounding box center [748, 523] width 968 height 960
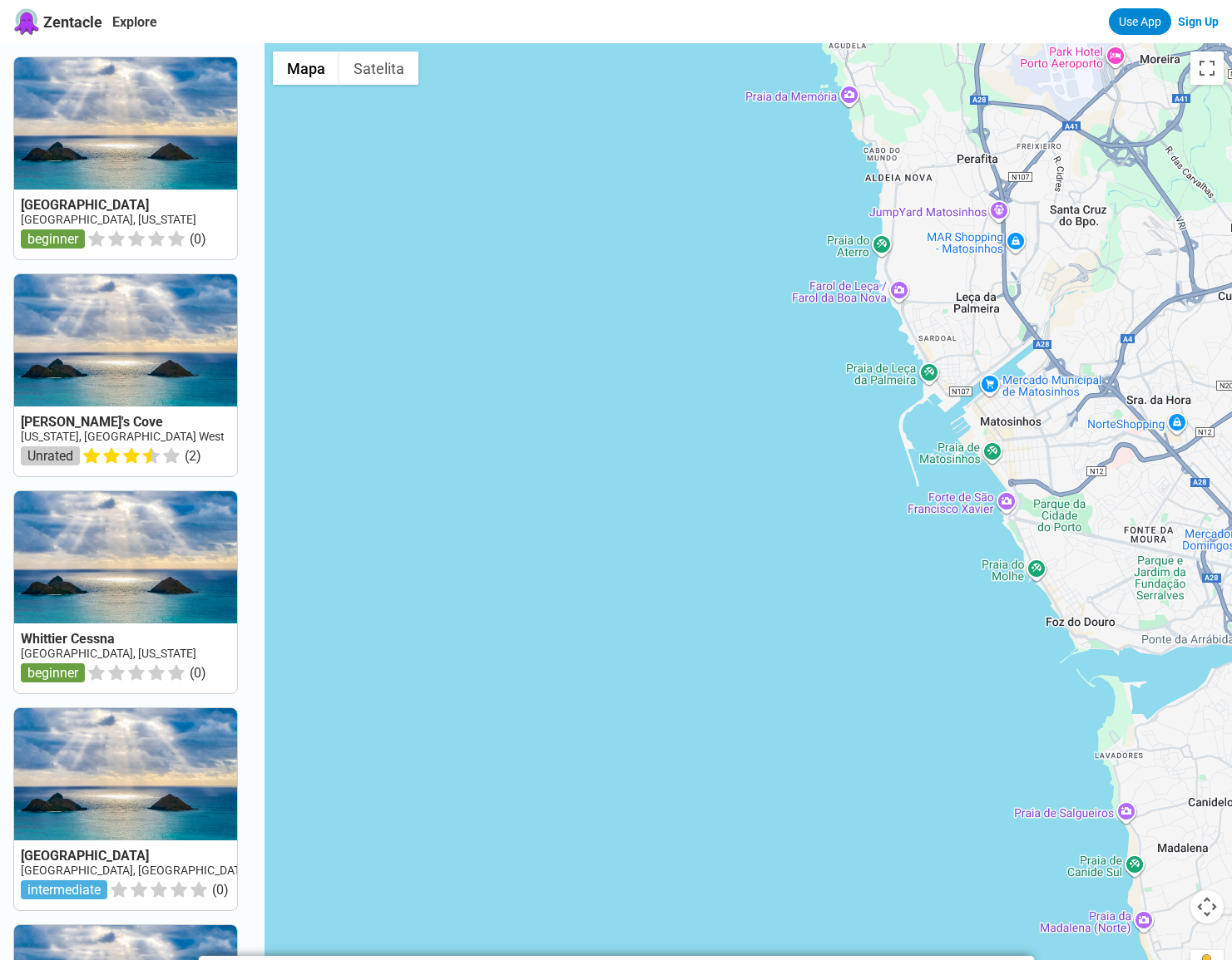
drag, startPoint x: 637, startPoint y: 523, endPoint x: 693, endPoint y: 528, distance: 56.2
click at [641, 523] on div at bounding box center [748, 523] width 968 height 960
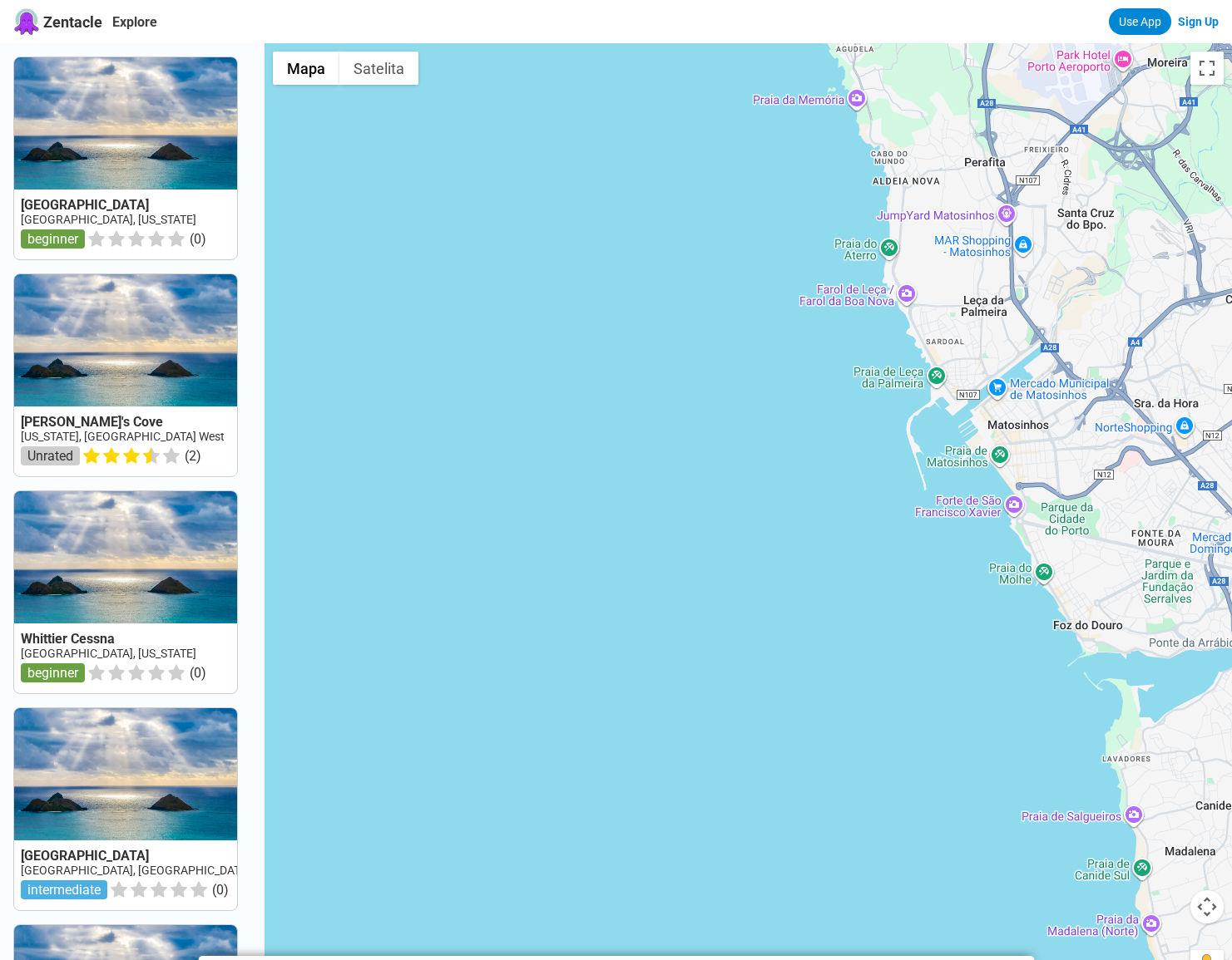
drag, startPoint x: 747, startPoint y: 535, endPoint x: 642, endPoint y: 502, distance: 110.1
click at [642, 502] on div at bounding box center [748, 523] width 968 height 960
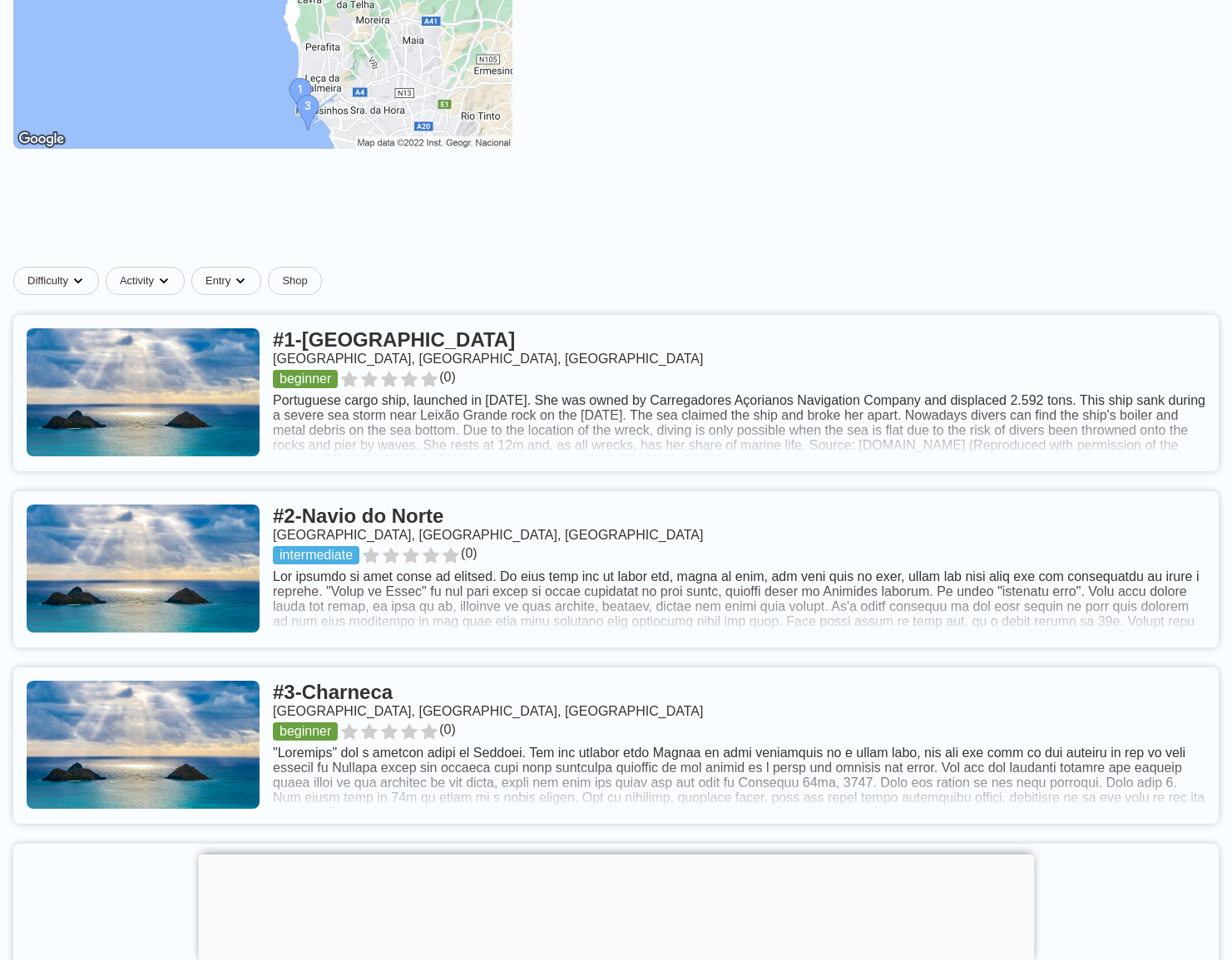
scroll to position [333, 0]
click at [616, 853] on div at bounding box center [615, 853] width 836 height 0
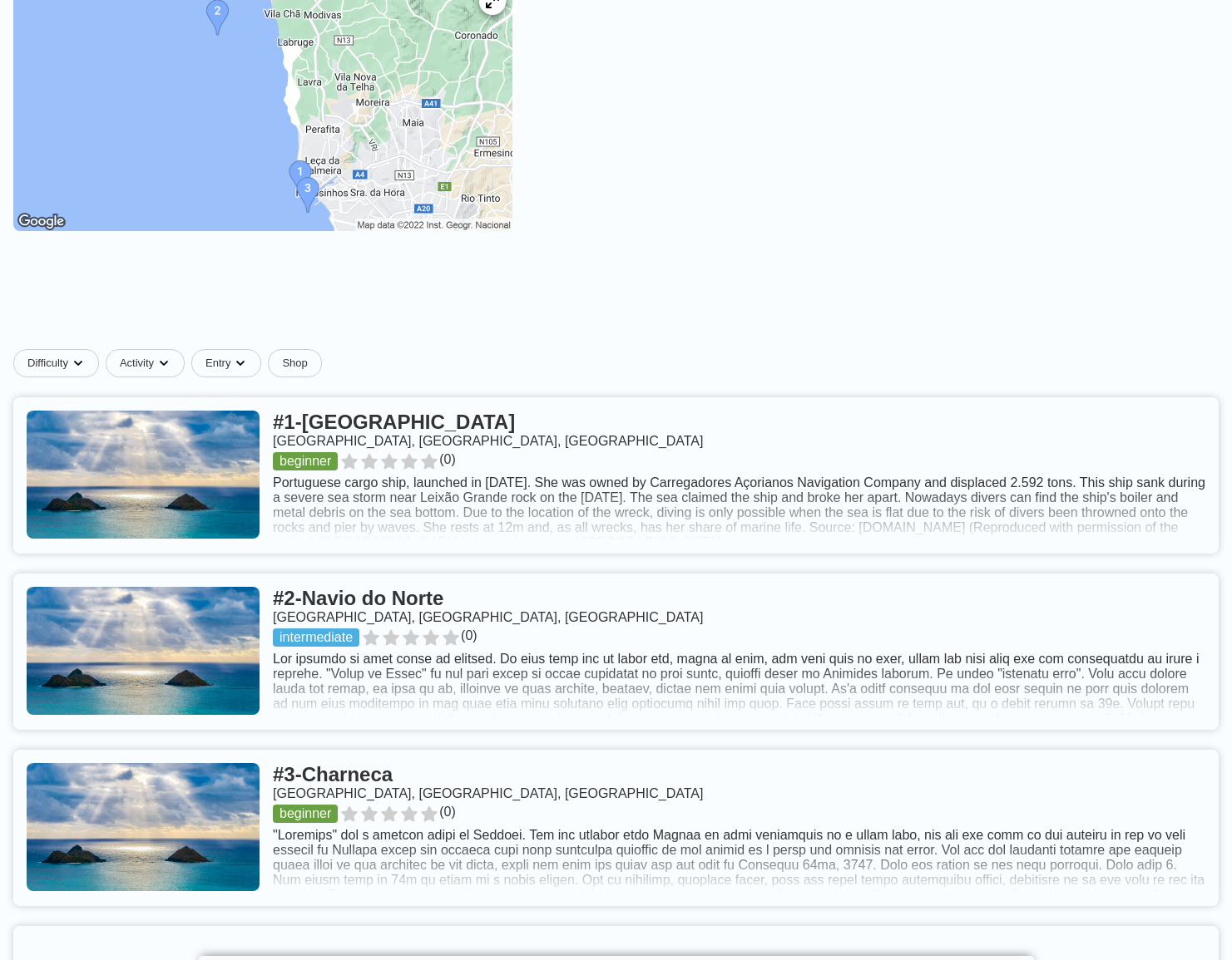
scroll to position [0, 0]
